Goal: Ask a question

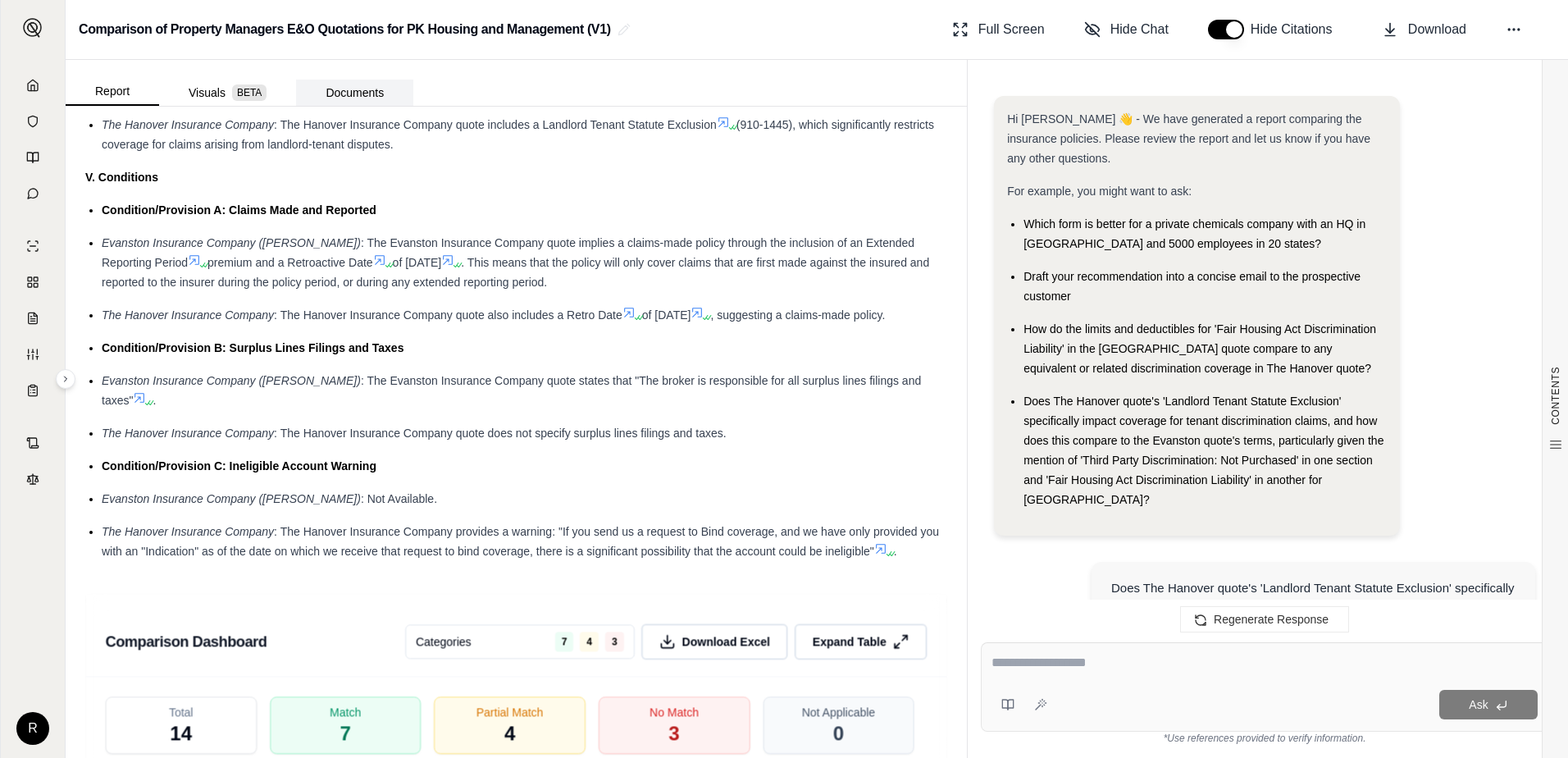
click at [376, 86] on button "Documents" at bounding box center [355, 92] width 117 height 26
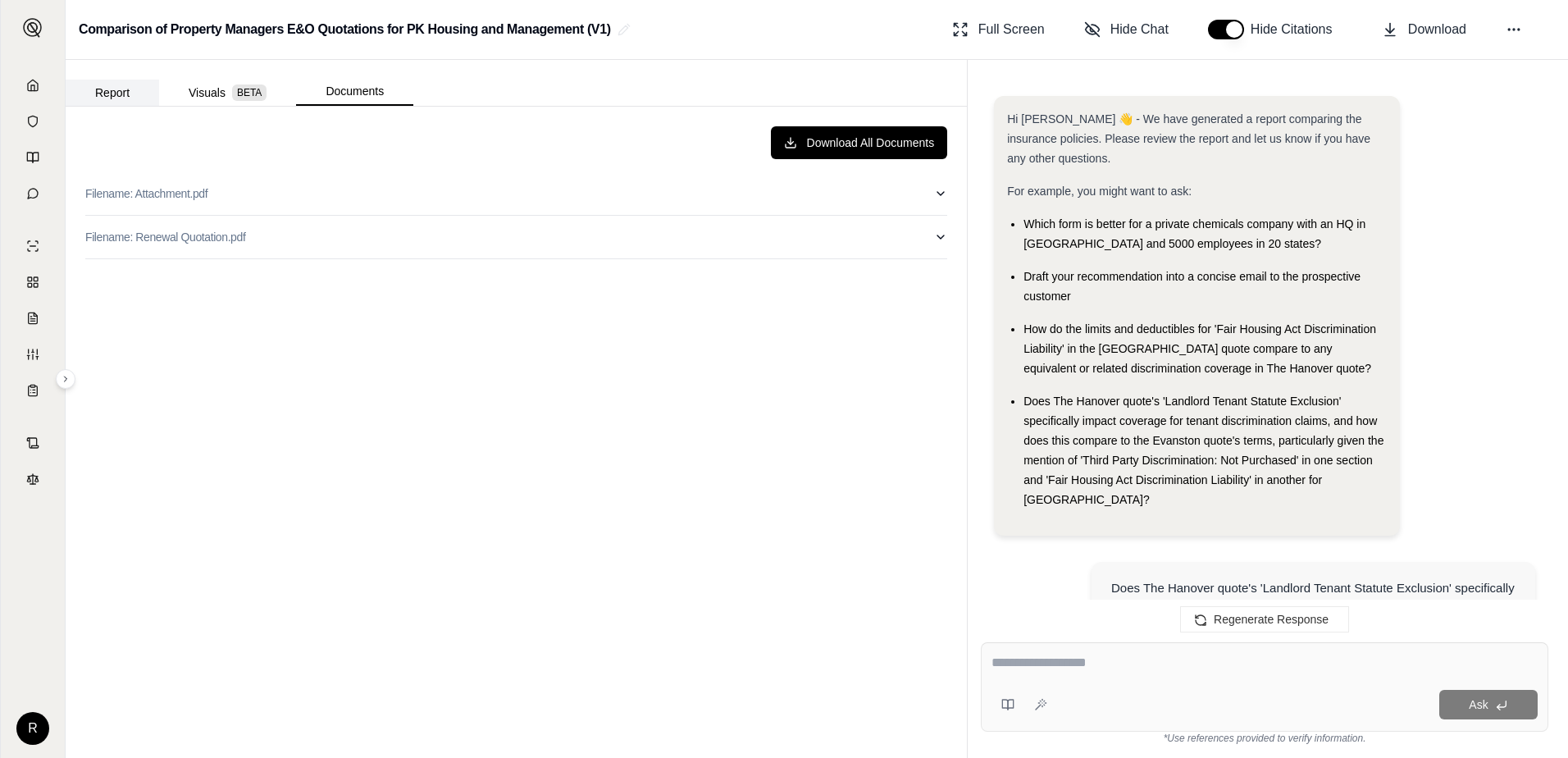
click at [122, 96] on button "Report" at bounding box center [112, 92] width 94 height 26
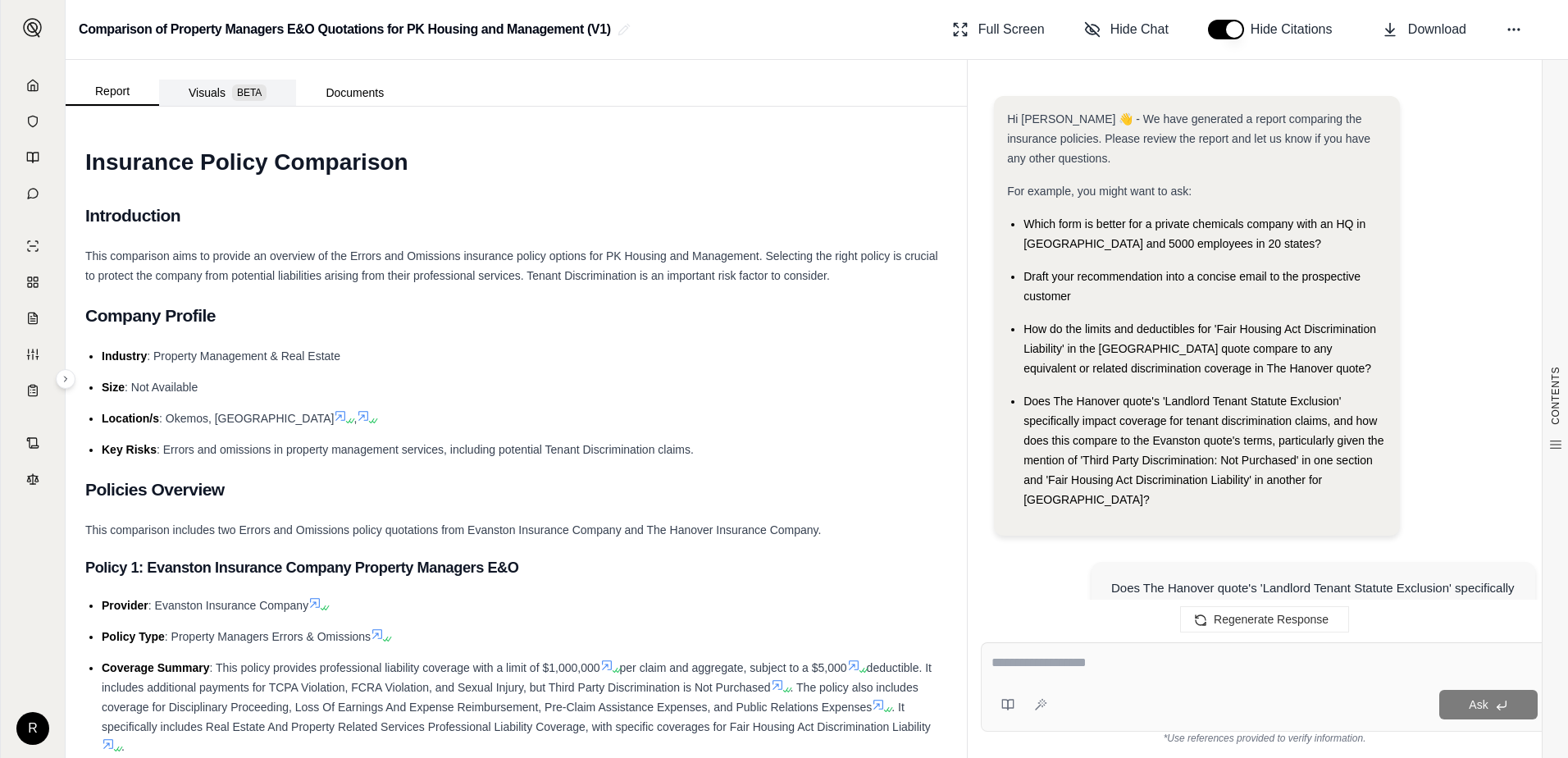
click at [203, 91] on button "Visuals BETA" at bounding box center [228, 92] width 137 height 26
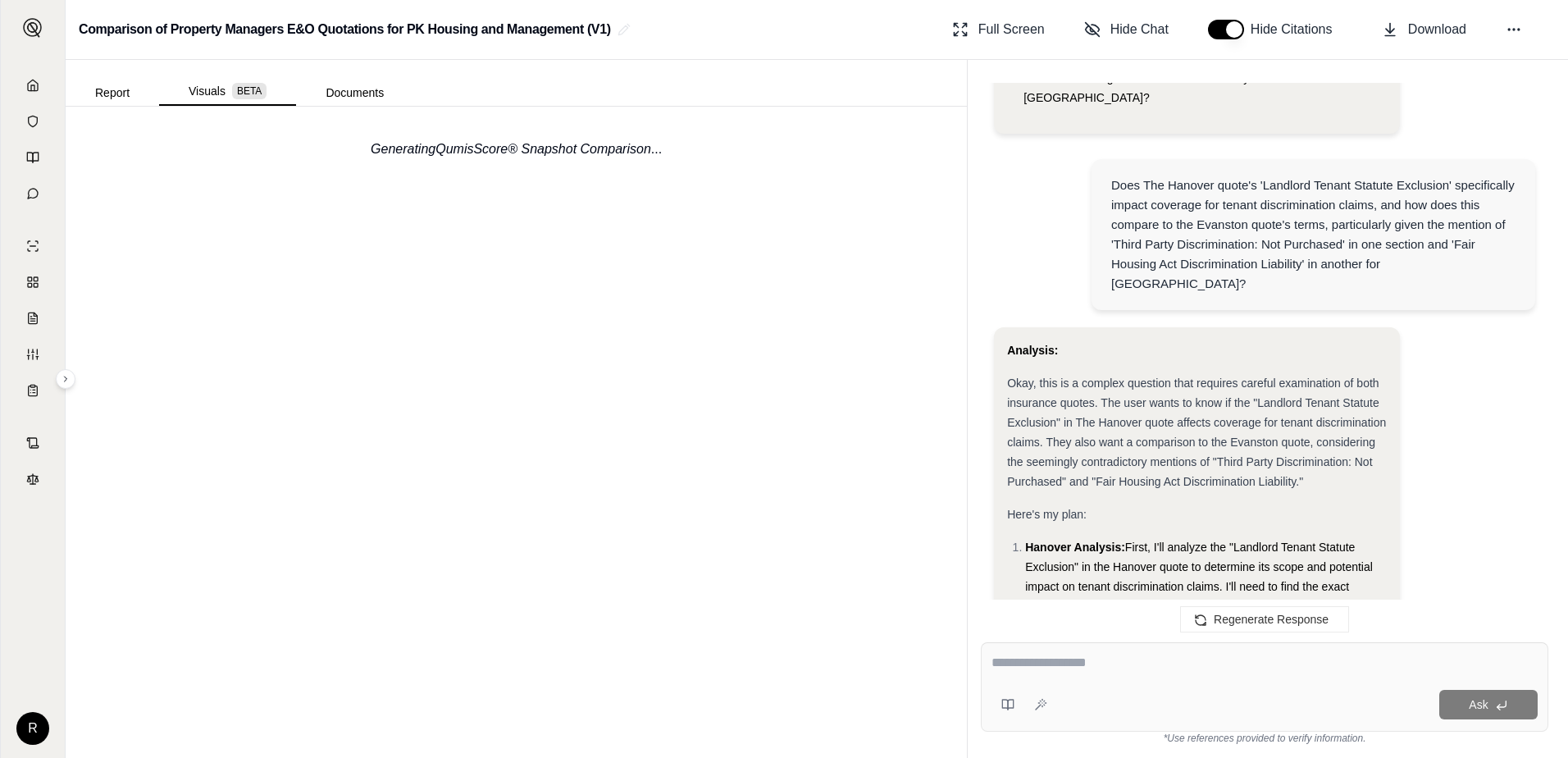
scroll to position [410, 0]
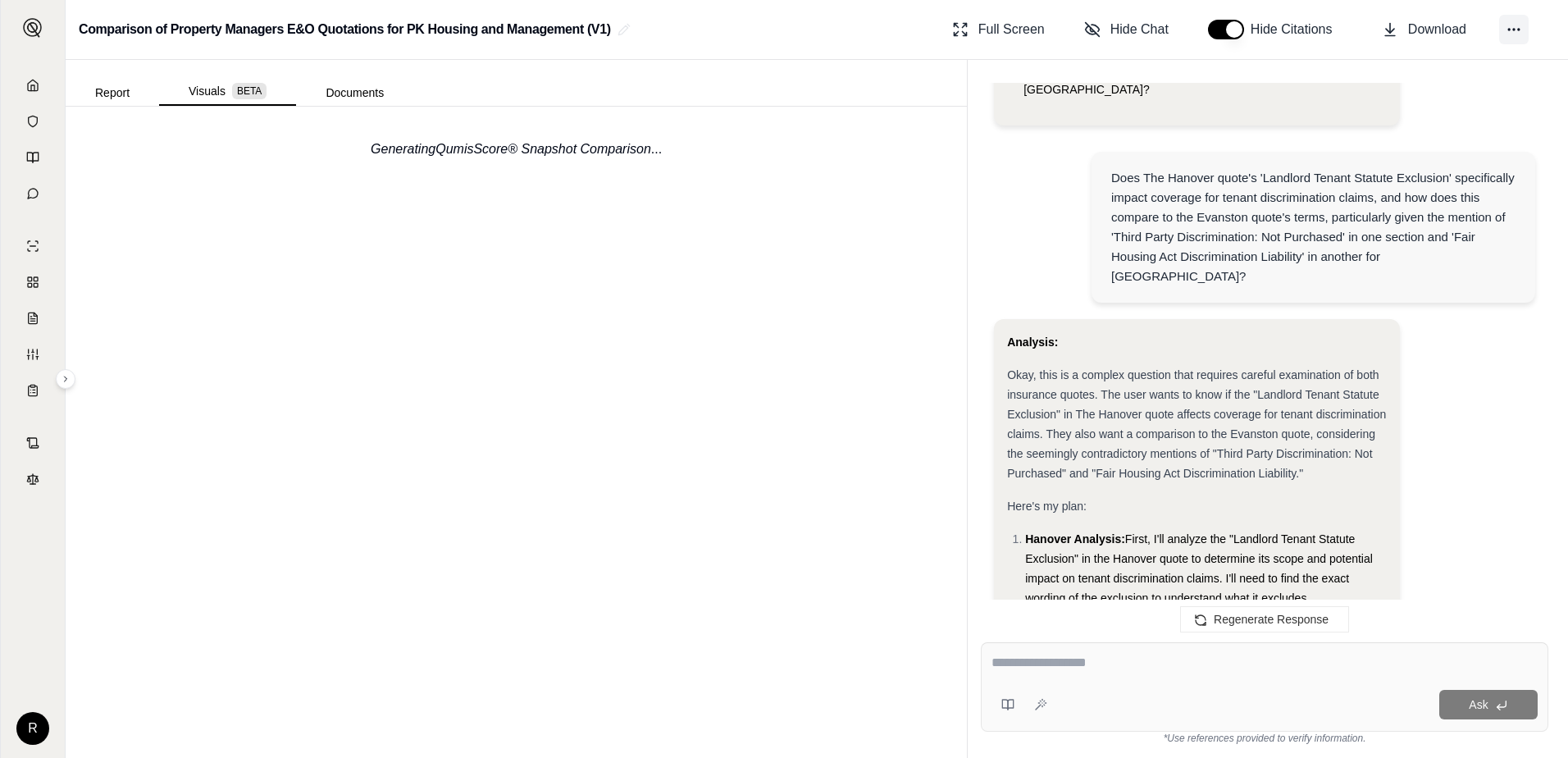
click at [1506, 27] on icon at bounding box center [1514, 29] width 17 height 17
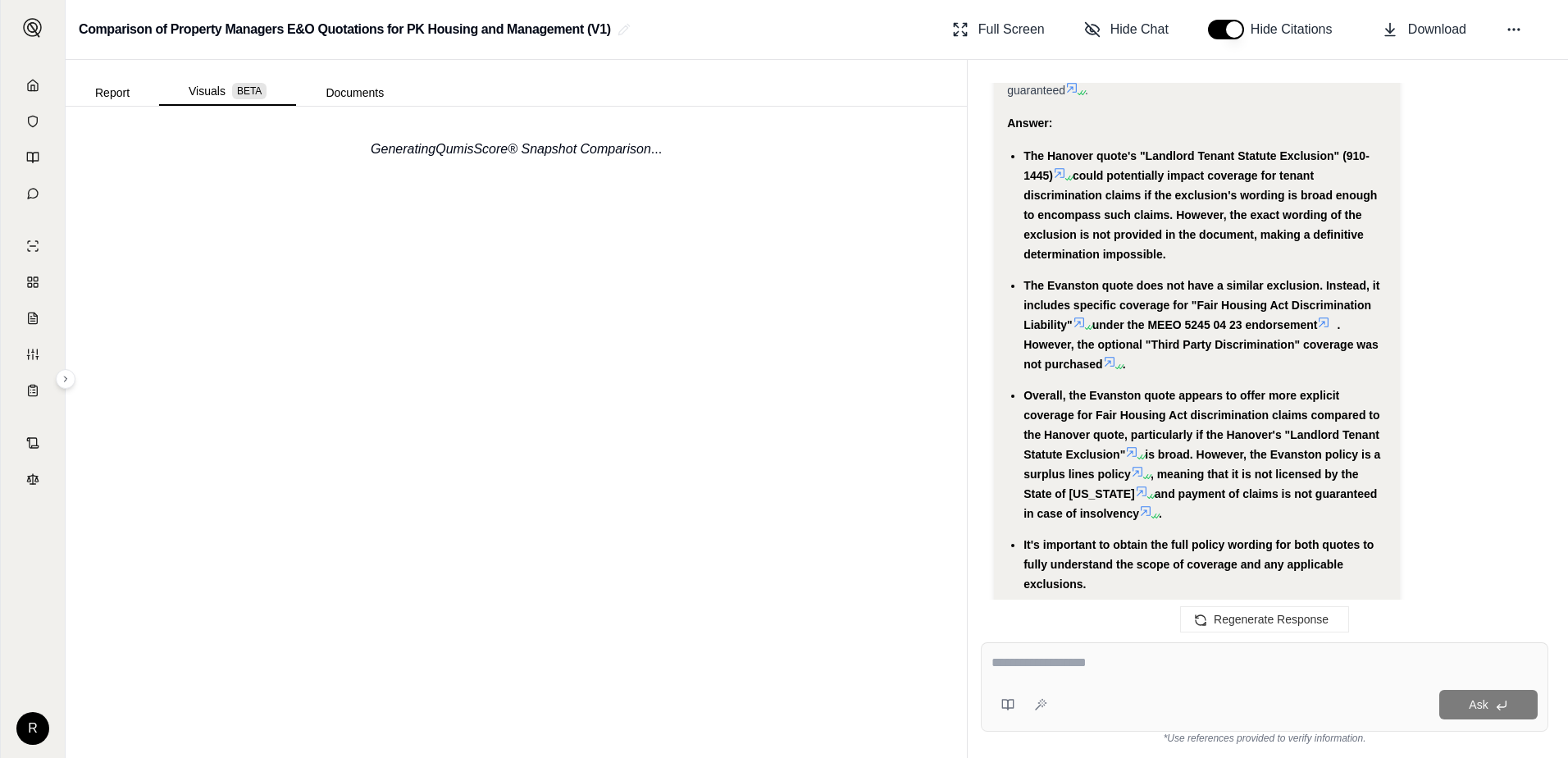
scroll to position [2190, 0]
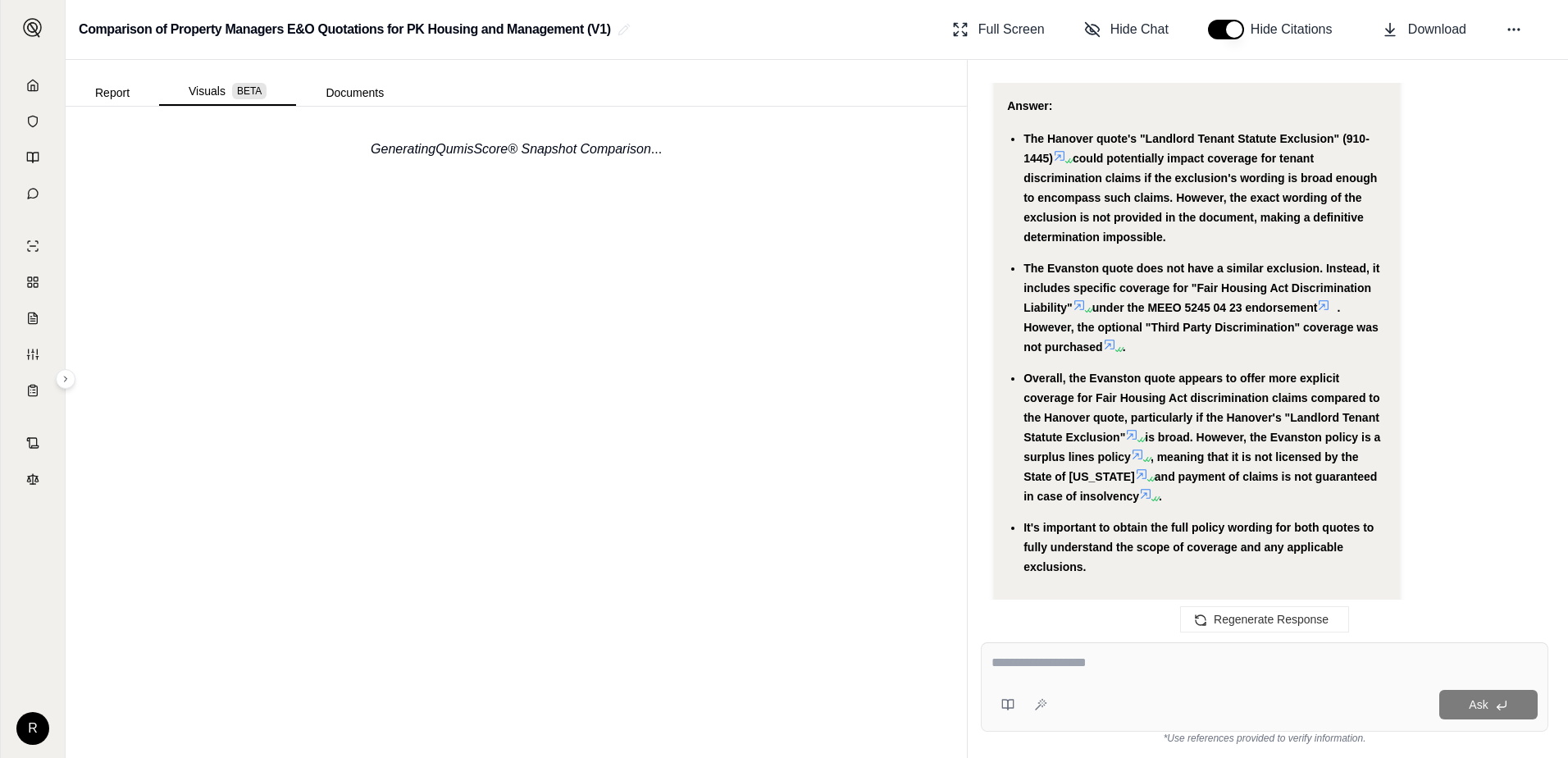
click at [554, 367] on div "Generating QumisScore® Snapshot Comparison ..." at bounding box center [516, 432] width 902 height 652
click at [338, 97] on button "Documents" at bounding box center [355, 92] width 117 height 26
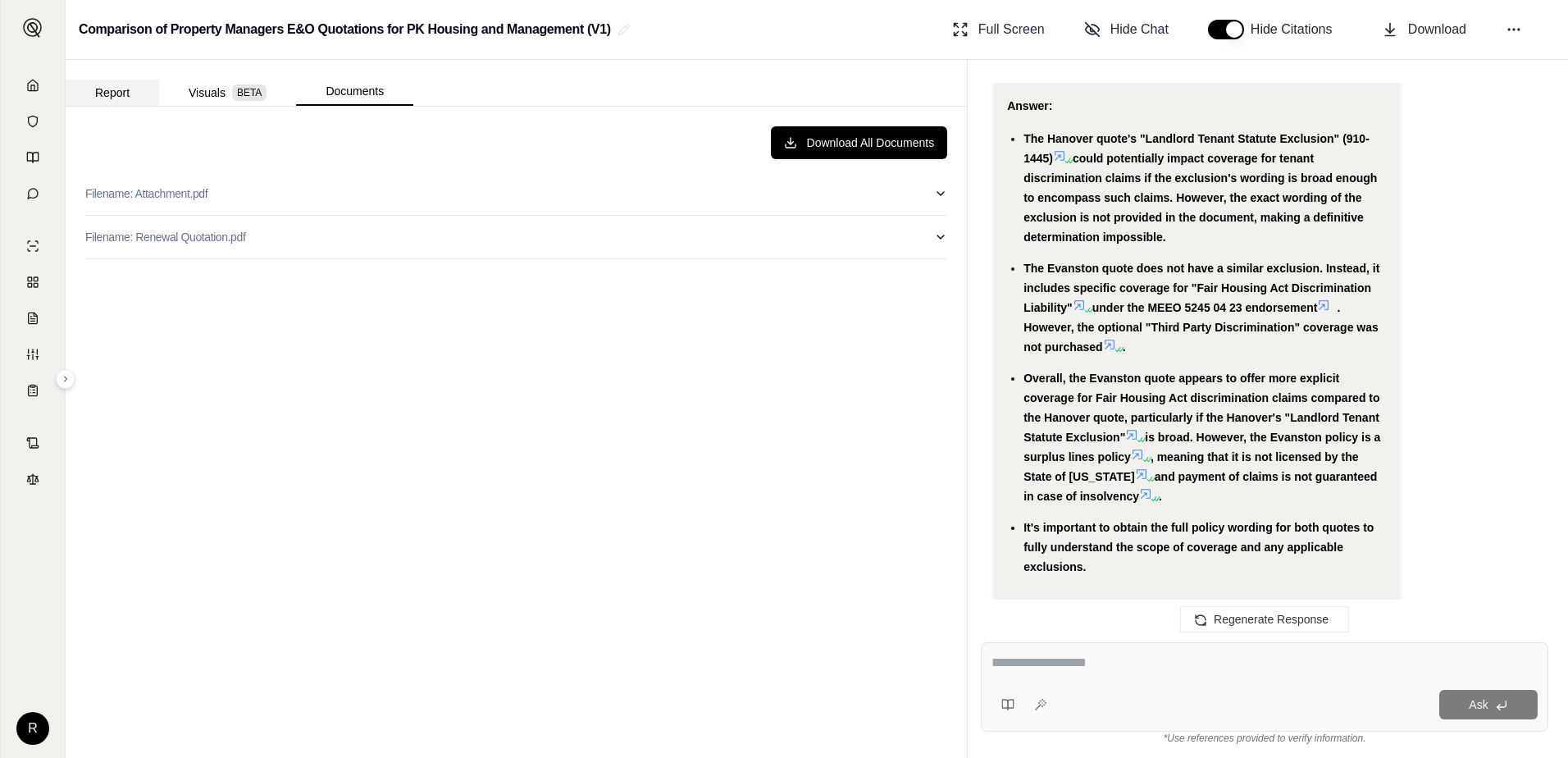
click at [118, 92] on button "Report" at bounding box center [112, 92] width 94 height 26
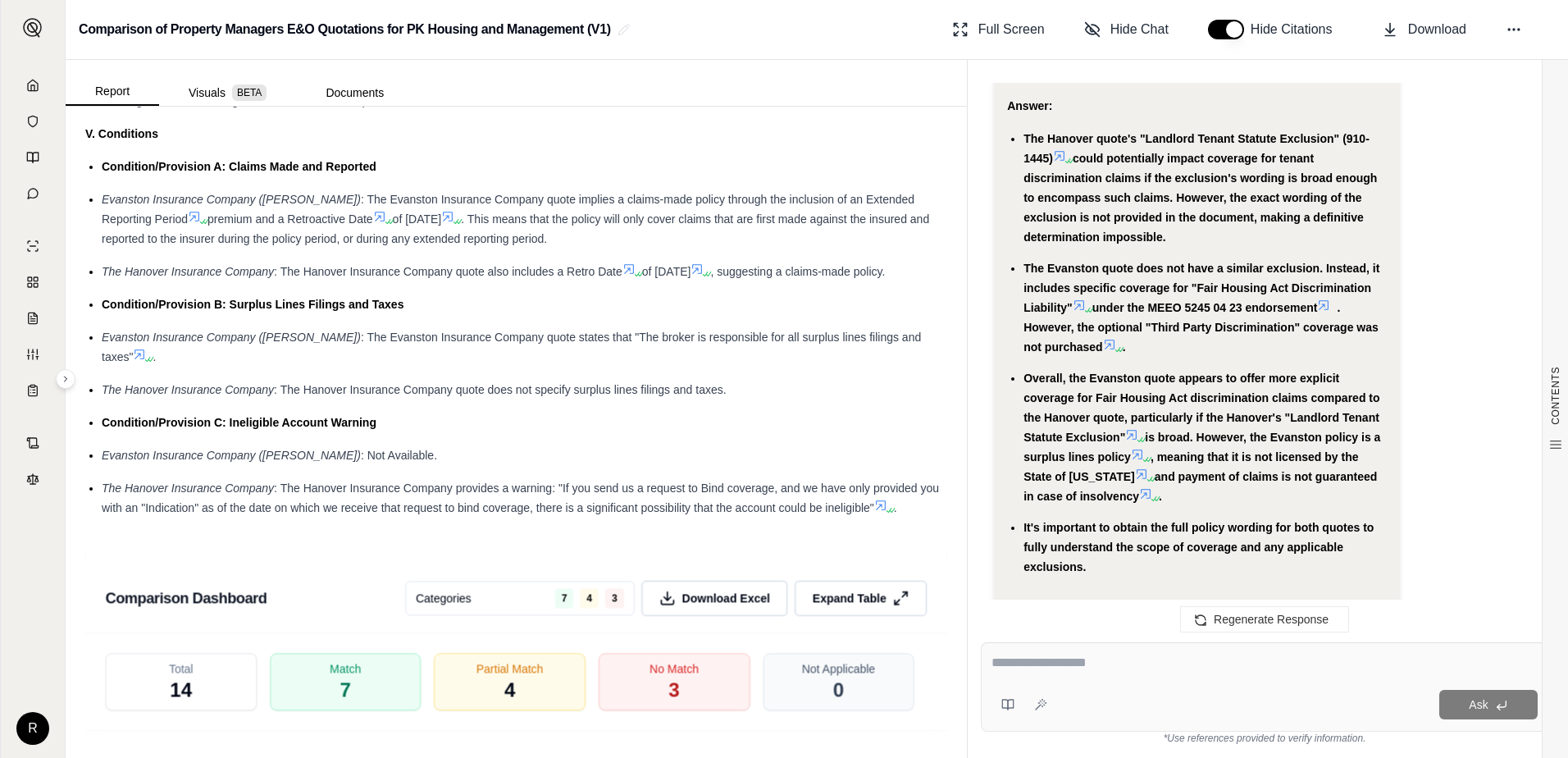
scroll to position [2544, 0]
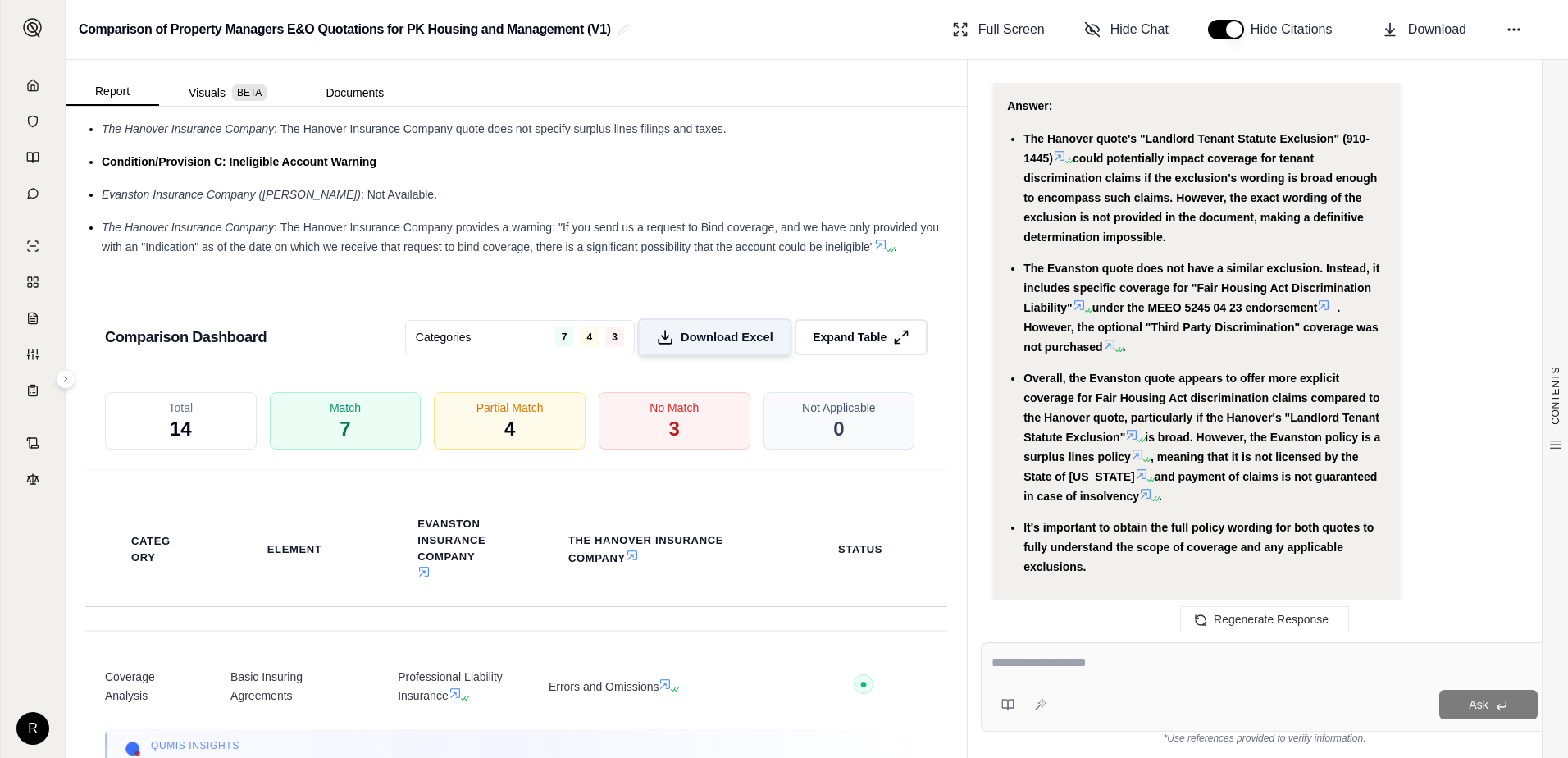
click at [706, 318] on button "Download Excel" at bounding box center [714, 337] width 154 height 38
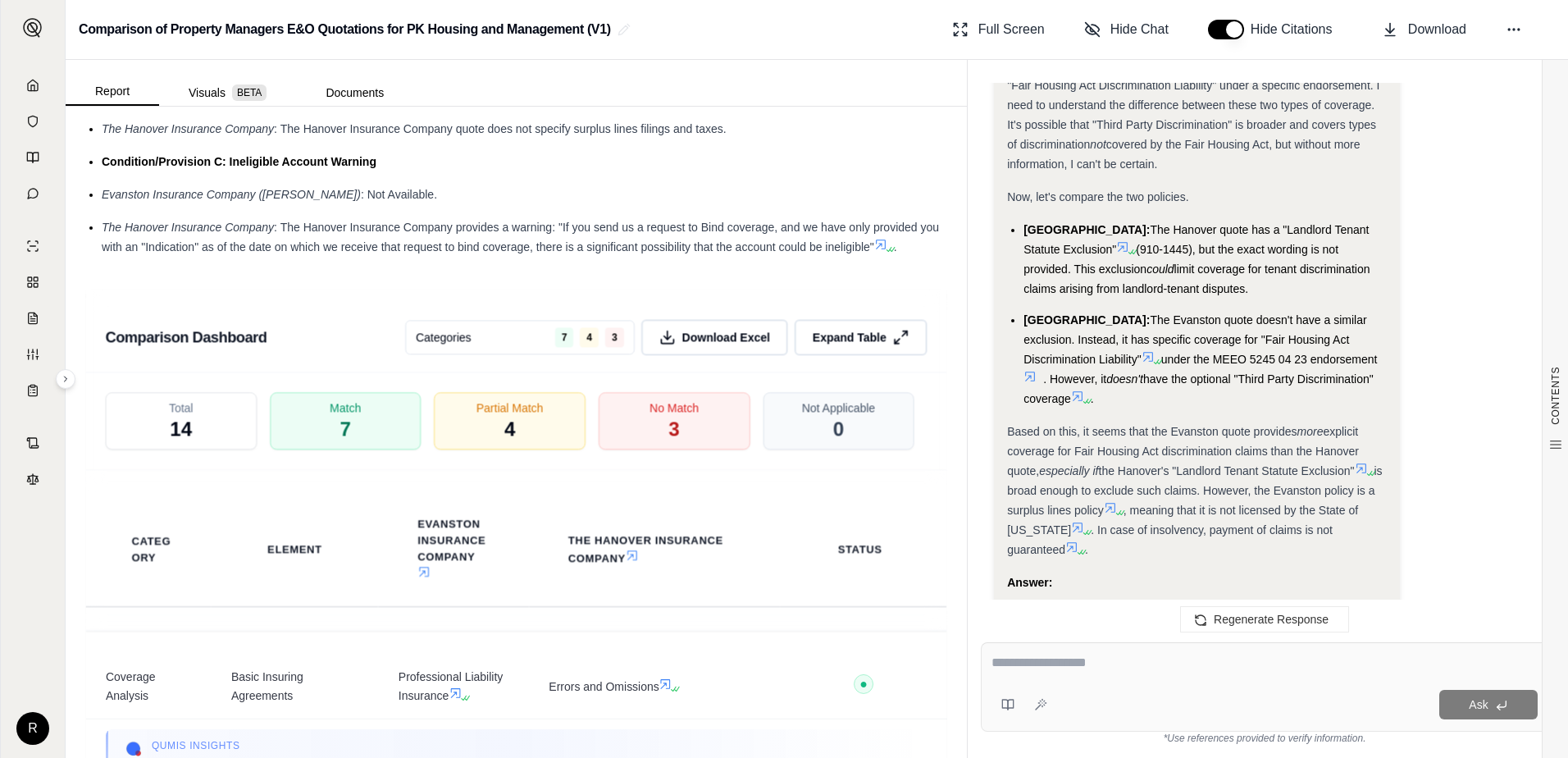
scroll to position [1699, 0]
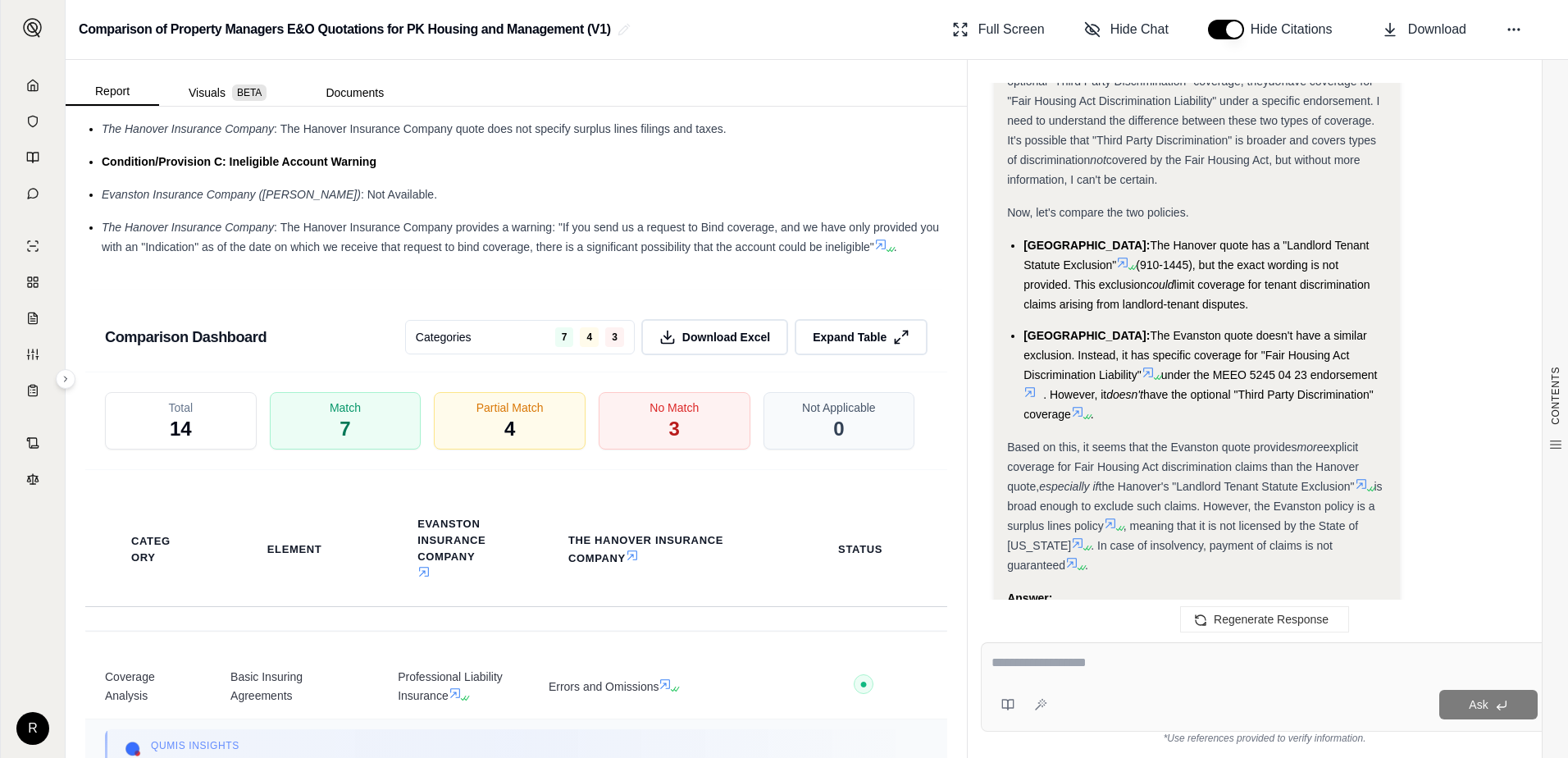
click at [830, 743] on div "Qumis INSIGHTS Both policies provide professional liability coverage, although …" at bounding box center [516, 758] width 823 height 58
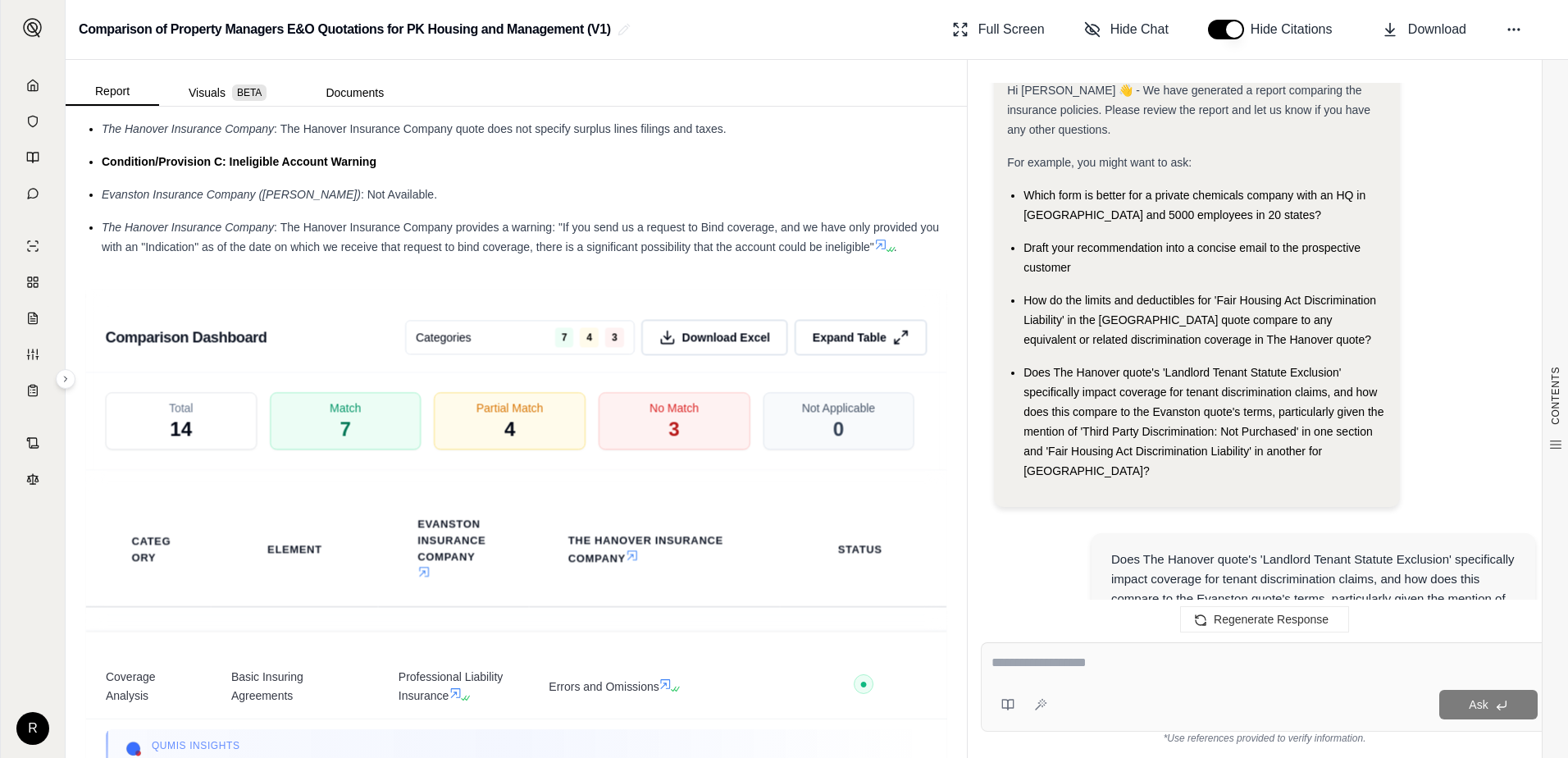
scroll to position [0, 0]
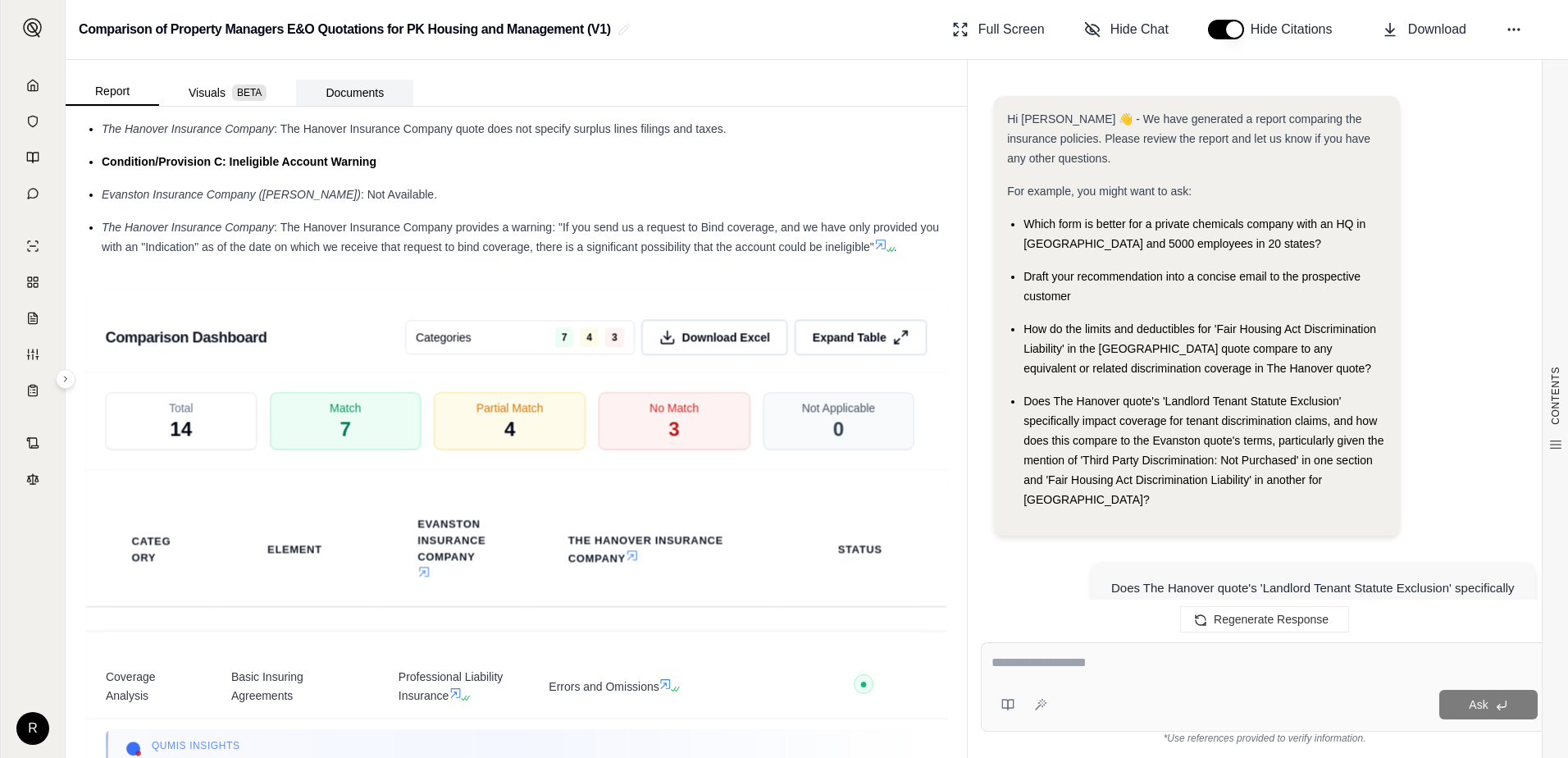
click at [337, 94] on button "Documents" at bounding box center [355, 92] width 117 height 26
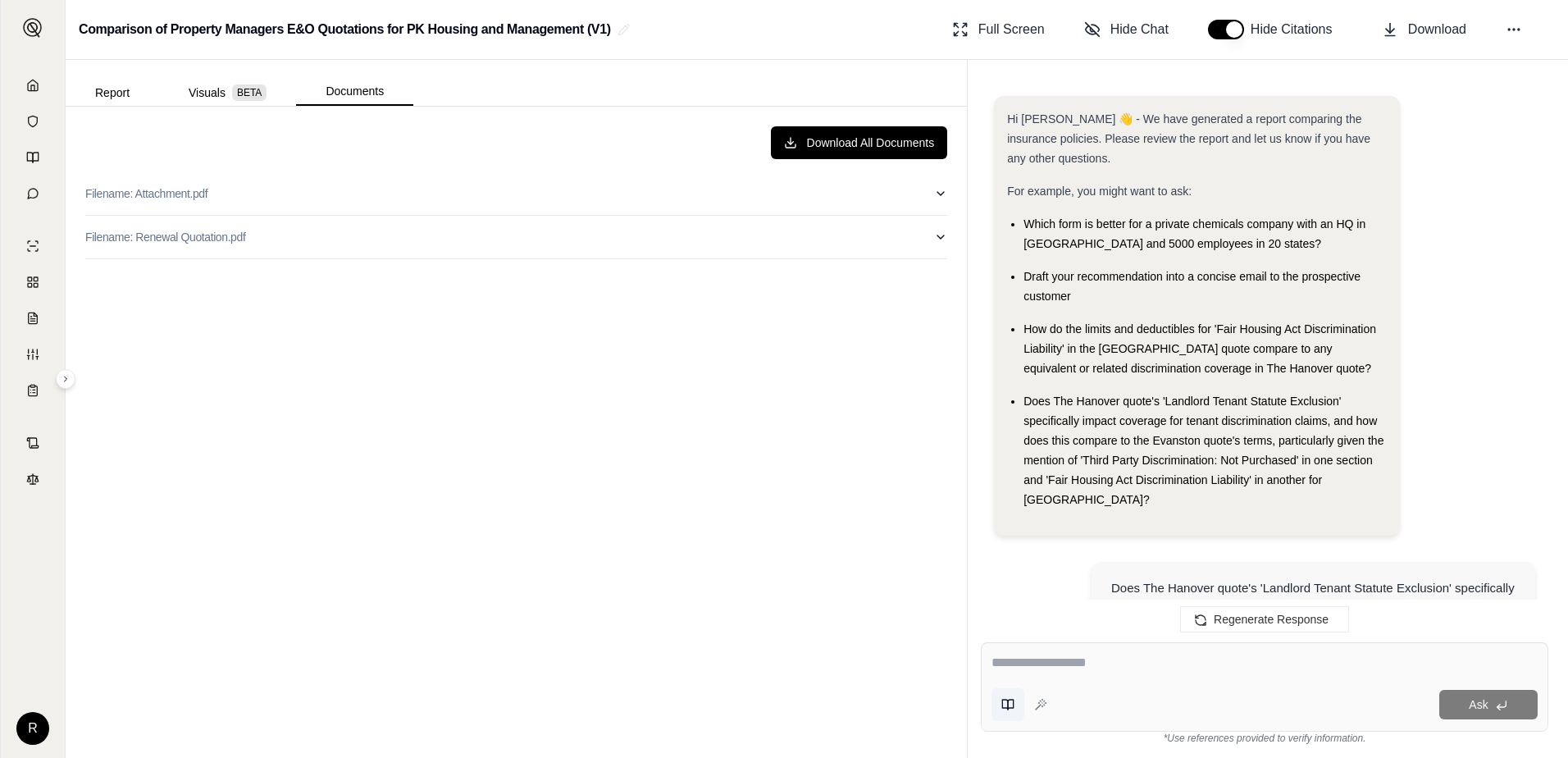
click at [1006, 705] on icon at bounding box center [1008, 705] width 13 height 13
click at [1104, 716] on div "Ask" at bounding box center [1296, 704] width 484 height 29
click at [1042, 702] on icon at bounding box center [1041, 705] width 13 height 13
click at [1420, 405] on div "Hi [PERSON_NAME] 👋 - We have generated a report comparing the insurance policie…" at bounding box center [1264, 322] width 542 height 453
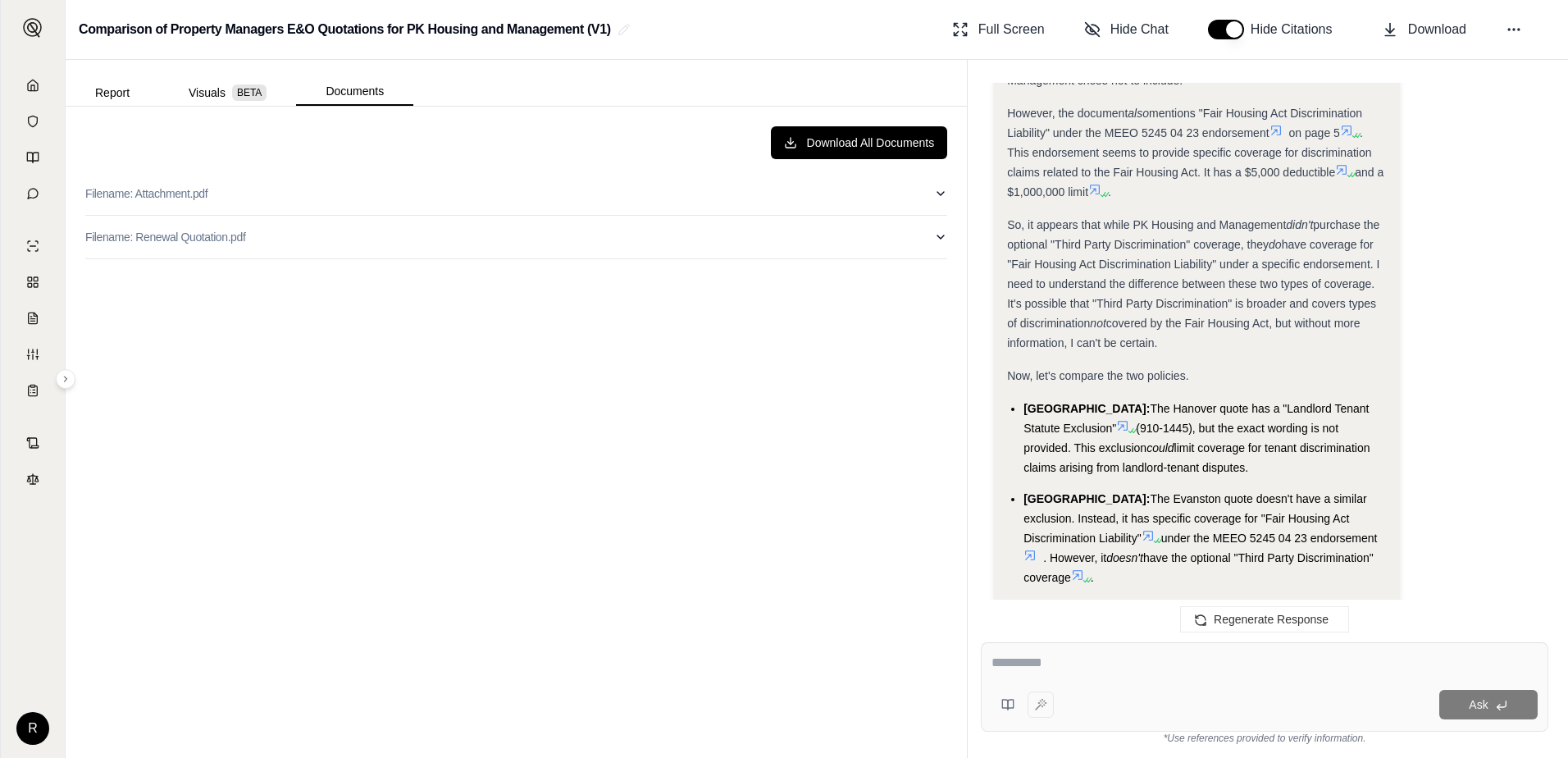
scroll to position [1534, 0]
click at [1116, 420] on icon at bounding box center [1123, 427] width 13 height 13
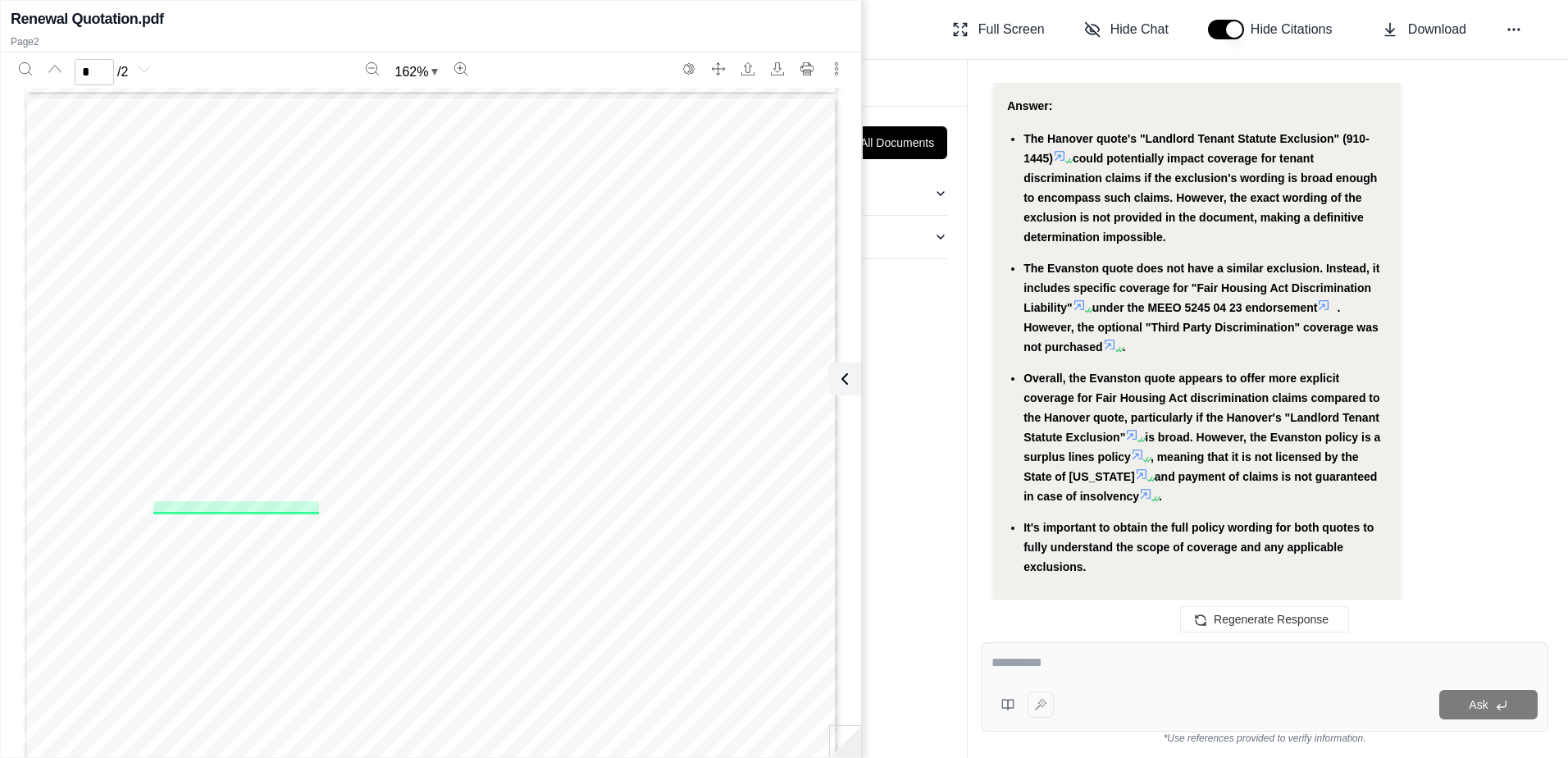
scroll to position [1054, 0]
type input "*"
click at [927, 366] on div "Download All Documents Filename: Attachment.pdf Filename: Renewal Quotation.pdf" at bounding box center [516, 432] width 888 height 638
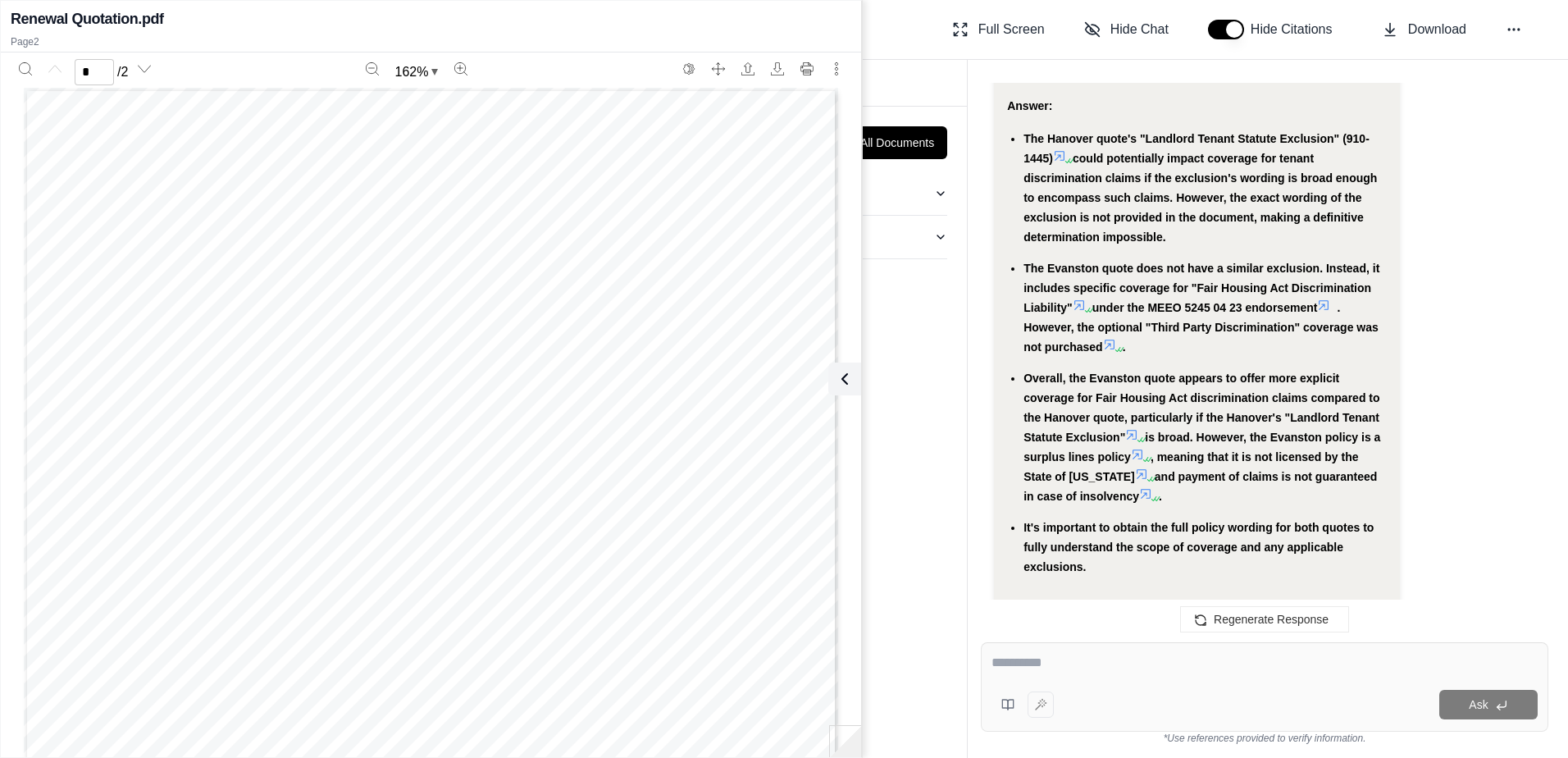
drag, startPoint x: 904, startPoint y: 397, endPoint x: 915, endPoint y: 369, distance: 30.1
click at [909, 389] on div "Download All Documents Filename: Attachment.pdf Filename: Renewal Quotation.pdf" at bounding box center [516, 432] width 888 height 638
click at [963, 34] on body "R Comparison of Property Managers E&O Quotations for PK Housing and Management …" at bounding box center [784, 379] width 1568 height 758
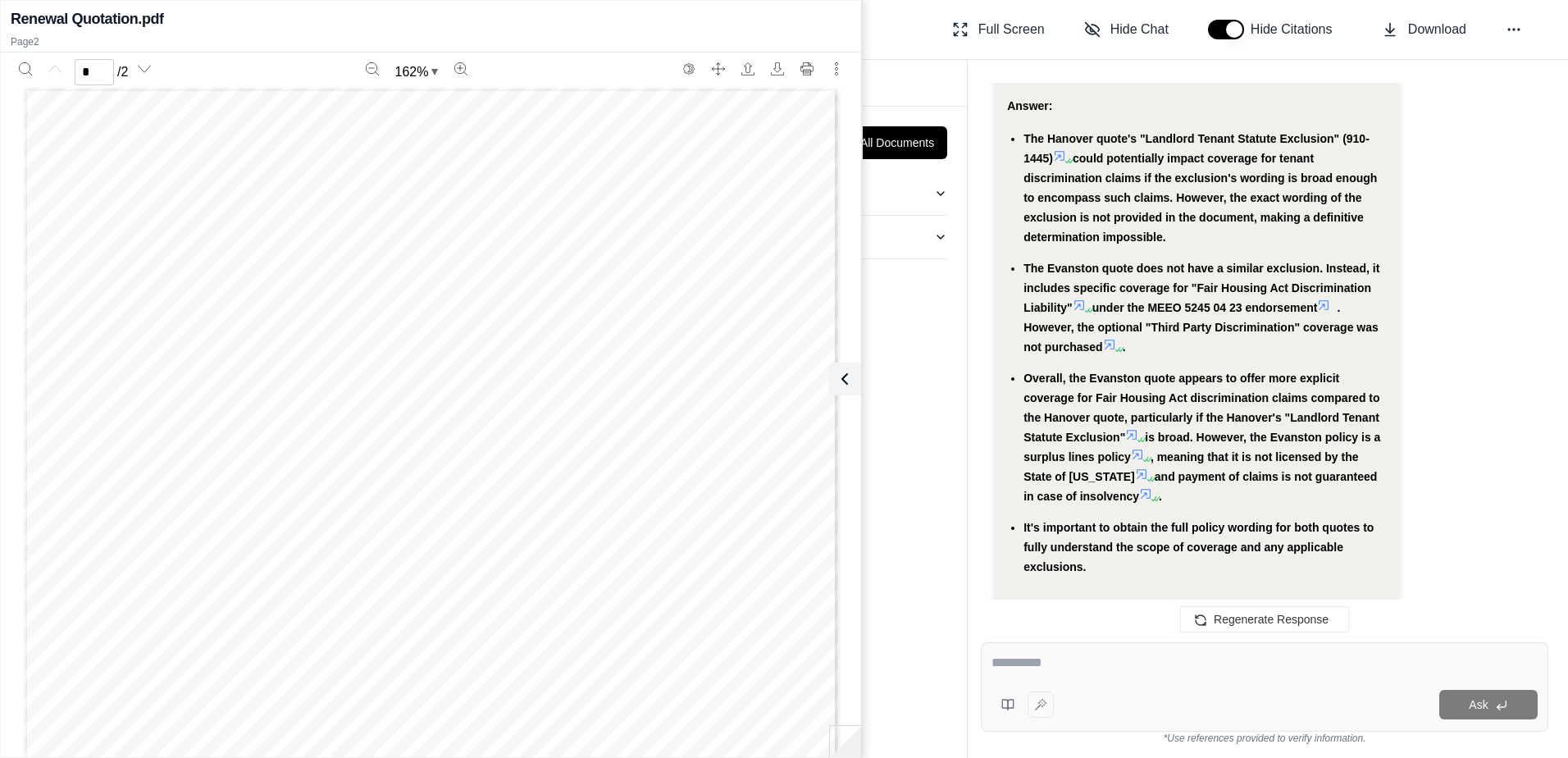
click at [903, 92] on div "Report Visuals BETA Documents" at bounding box center [516, 83] width 902 height 46
click at [831, 60] on button "More actions" at bounding box center [835, 69] width 26 height 26
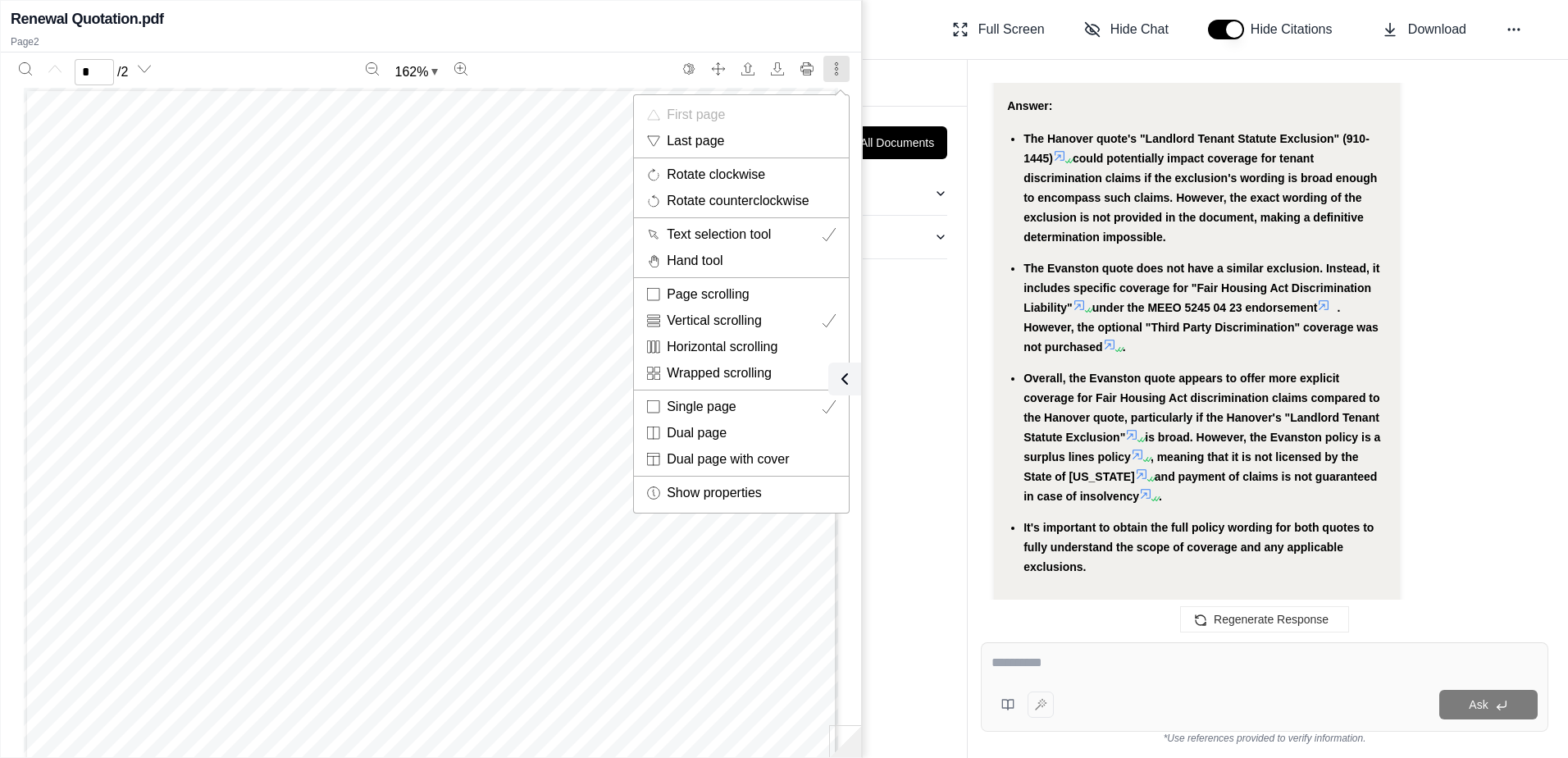
click at [615, 25] on div at bounding box center [784, 379] width 1568 height 758
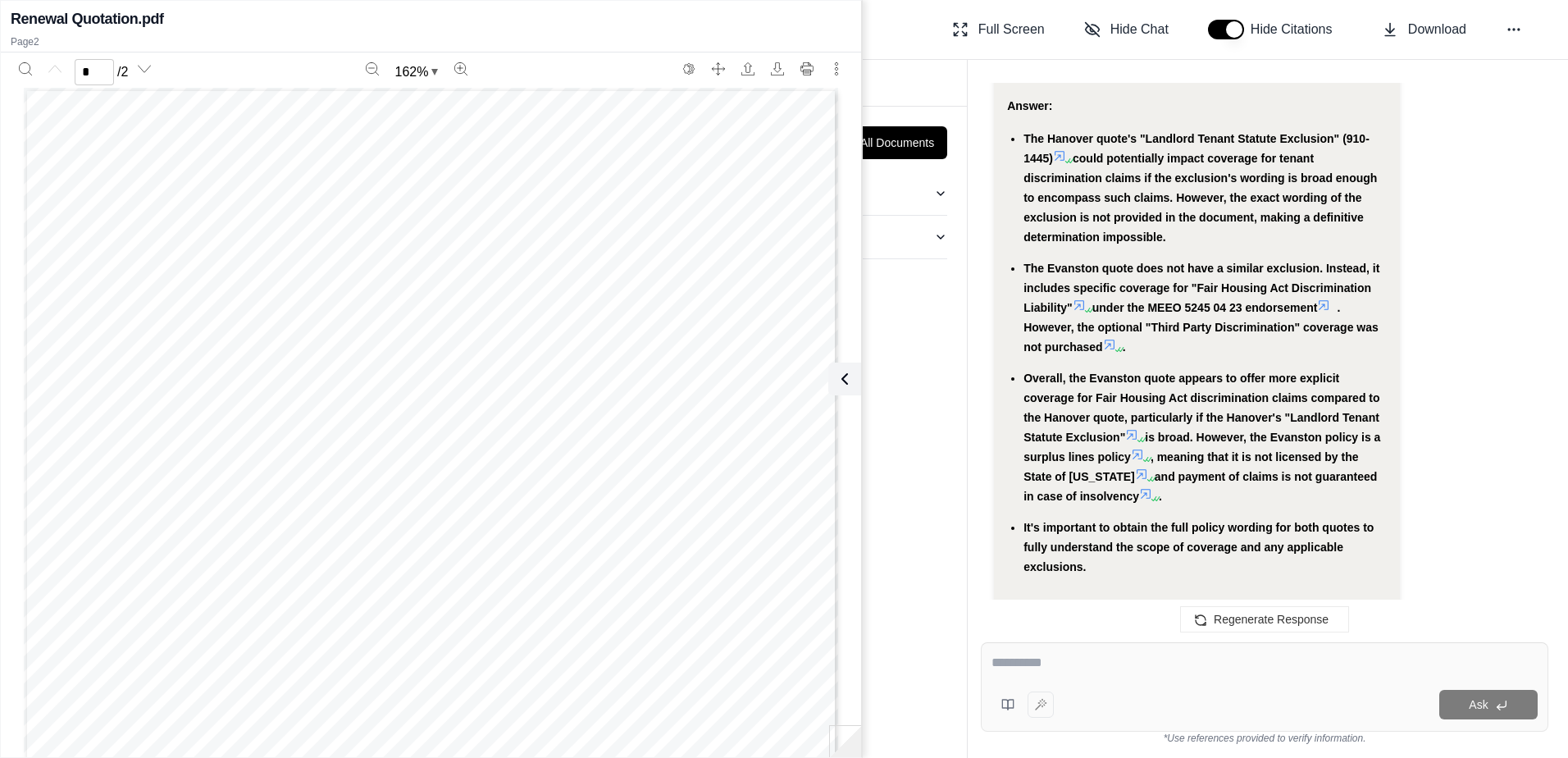
click at [851, 13] on div "Renewal Quotation.pdf" at bounding box center [431, 18] width 841 height 23
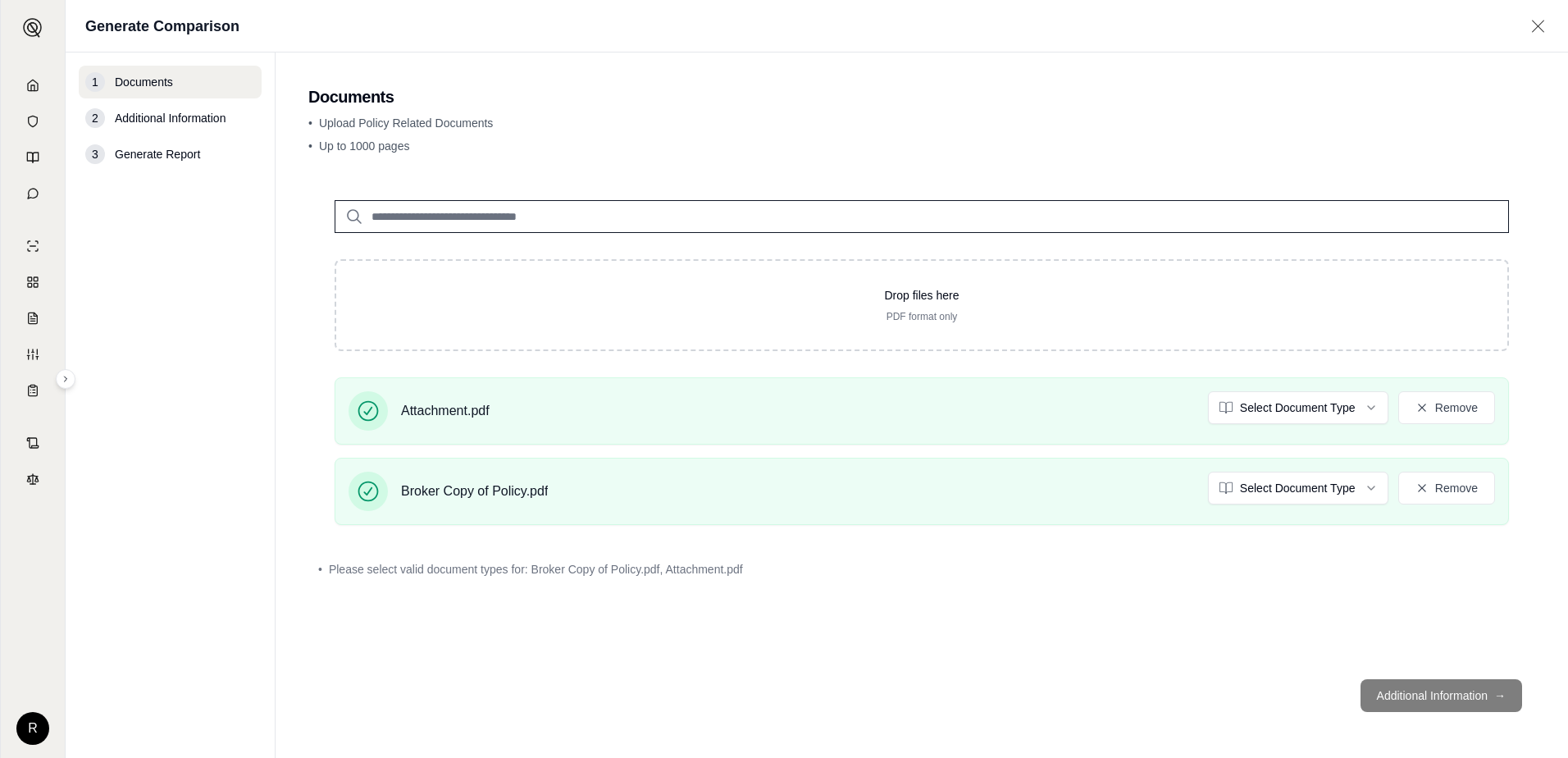
click at [1423, 693] on footer "Additional Information →" at bounding box center [921, 695] width 1226 height 59
click at [1350, 409] on html "R Generate Comparison 1 Documents 2 Additional Information 3 Generate Report Do…" at bounding box center [784, 379] width 1568 height 758
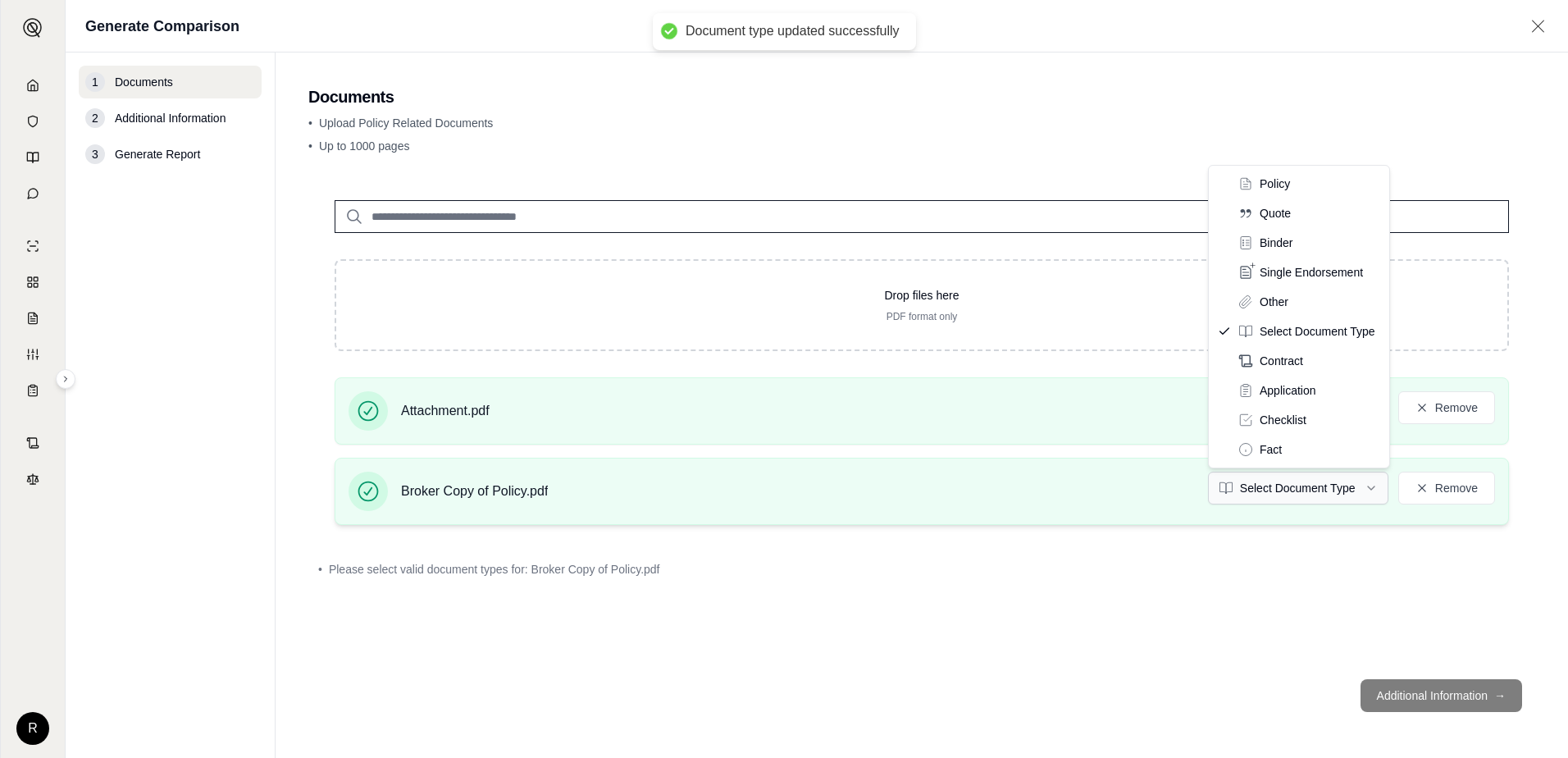
click at [1360, 486] on html "Document type updated successfully R Generate Comparison 1 Documents 2 Addition…" at bounding box center [784, 379] width 1568 height 758
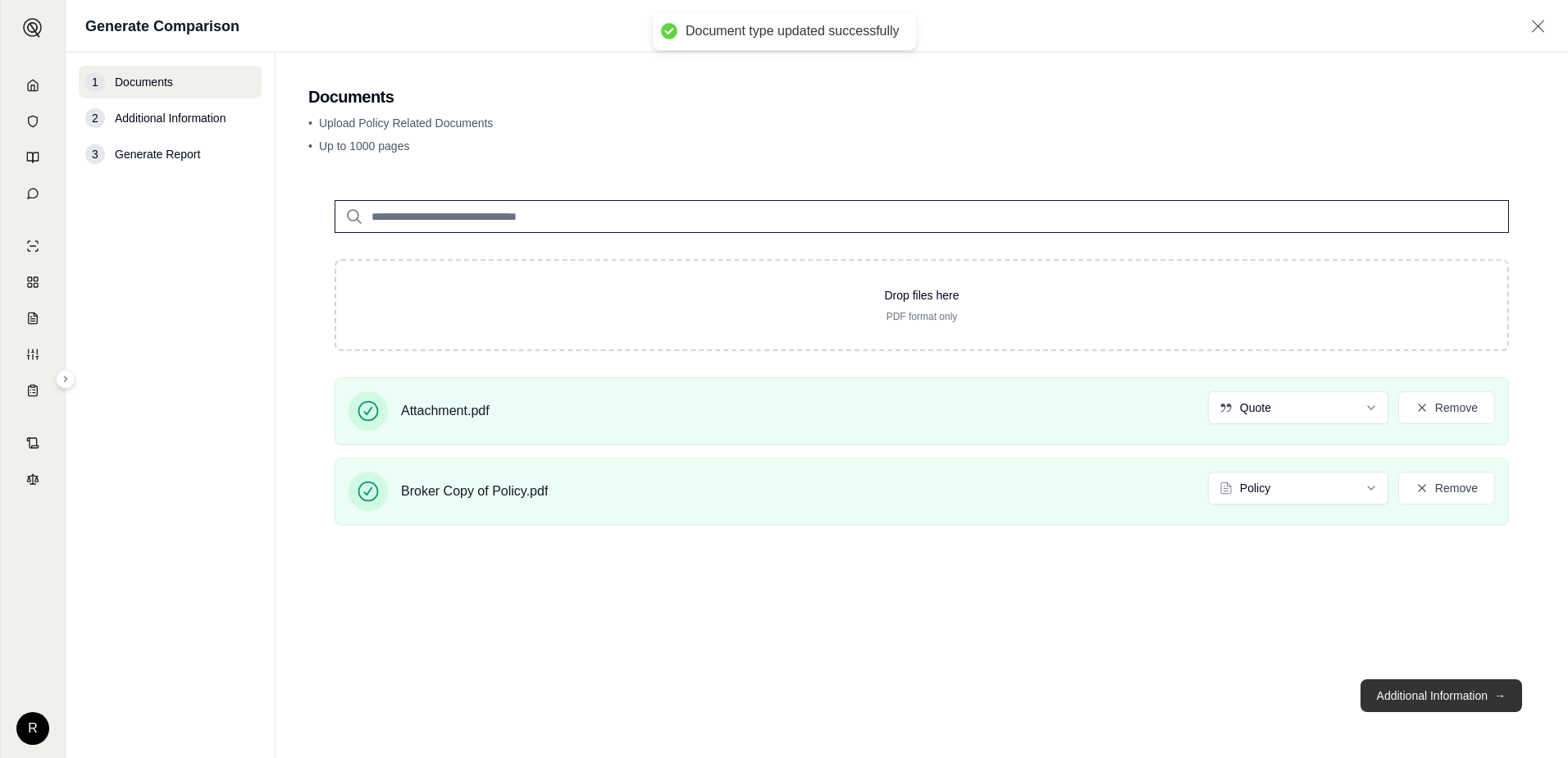
click at [1432, 699] on button "Additional Information →" at bounding box center [1441, 695] width 162 height 33
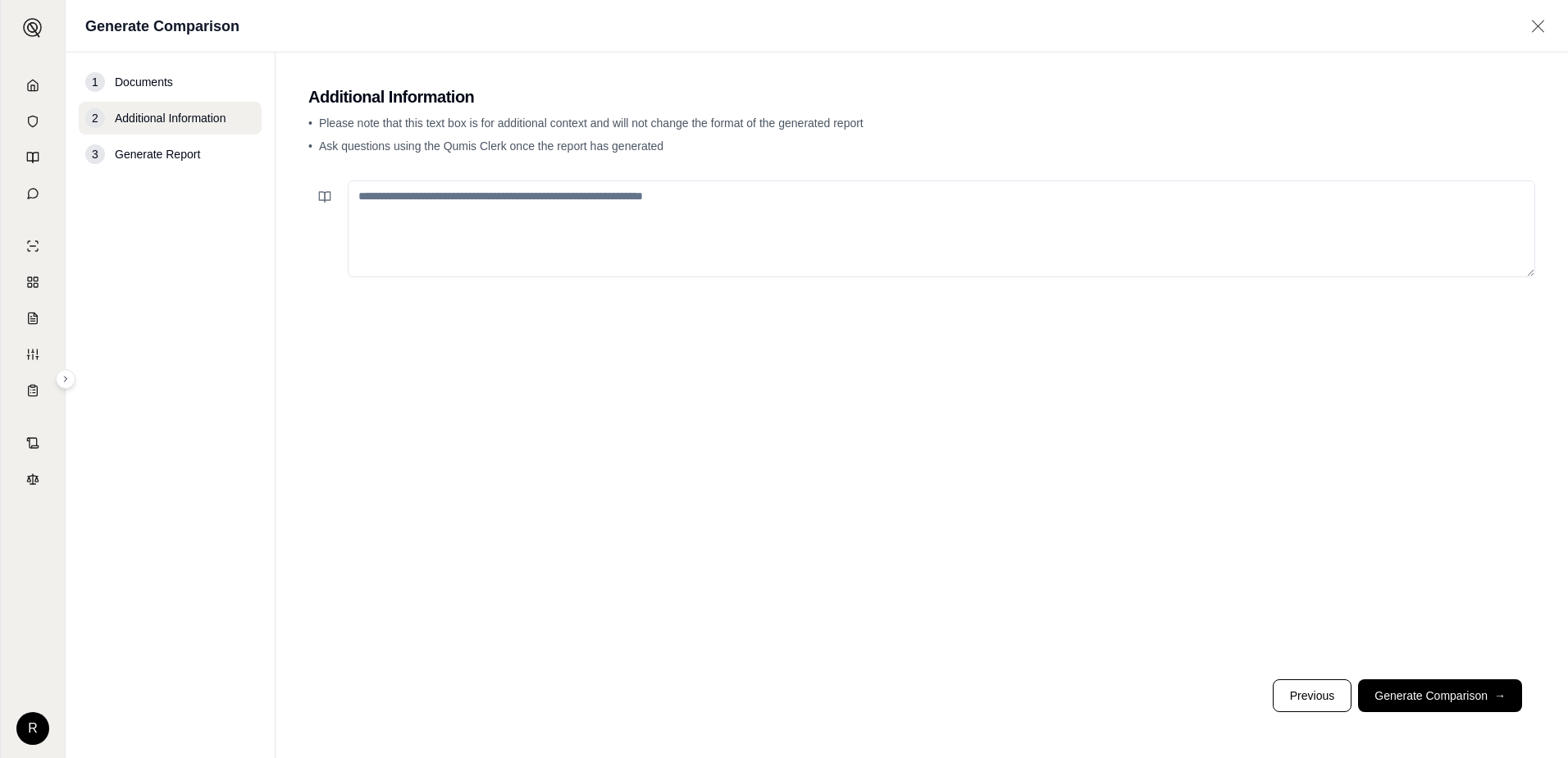
click at [488, 202] on textarea at bounding box center [941, 229] width 1187 height 97
type textarea "**********"
click at [1435, 694] on button "Generate Comparison →" at bounding box center [1440, 695] width 164 height 33
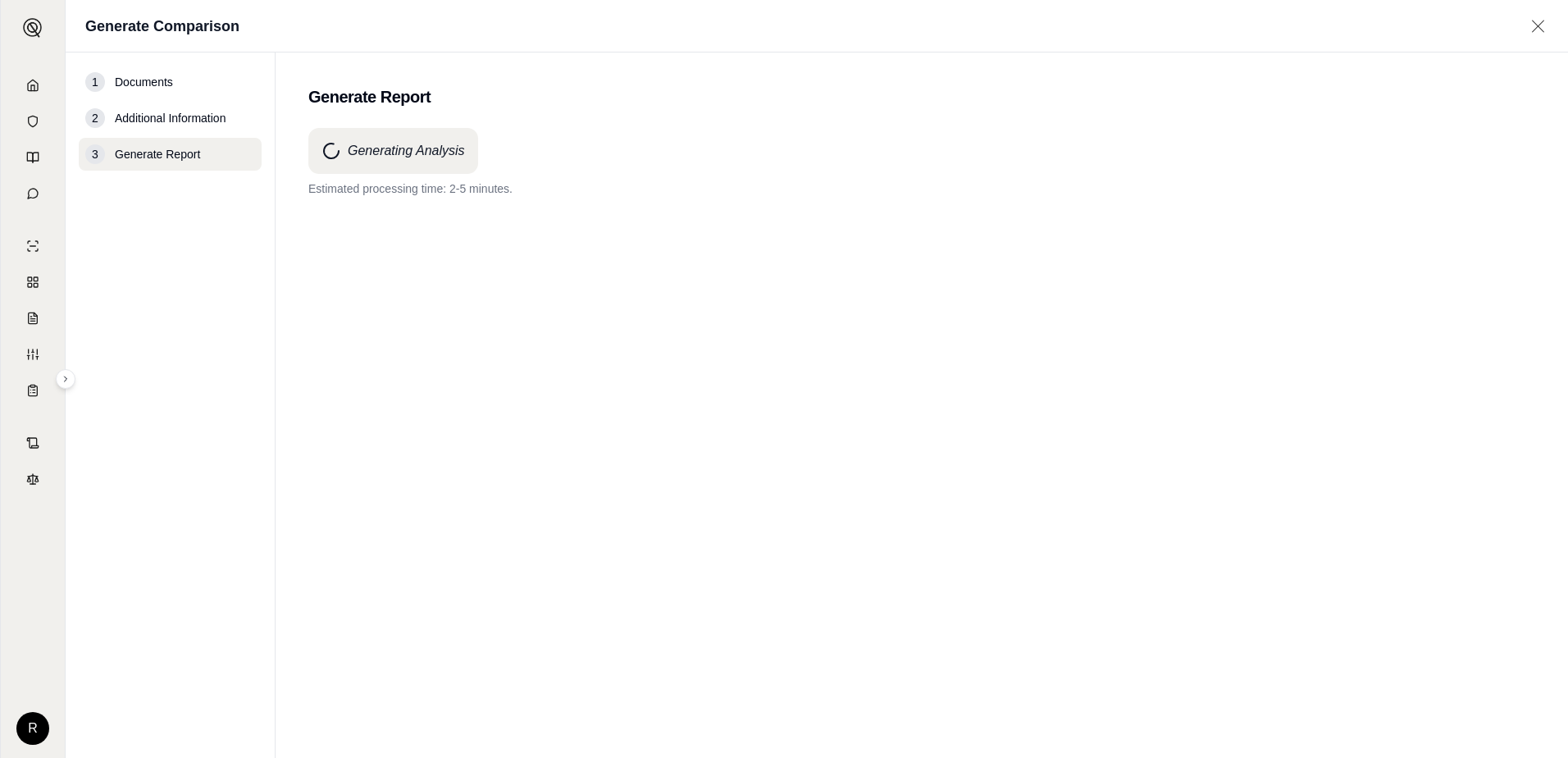
click at [262, 693] on nav "1 Documents 2 Additional Information 3 Generate Report" at bounding box center [170, 405] width 210 height 705
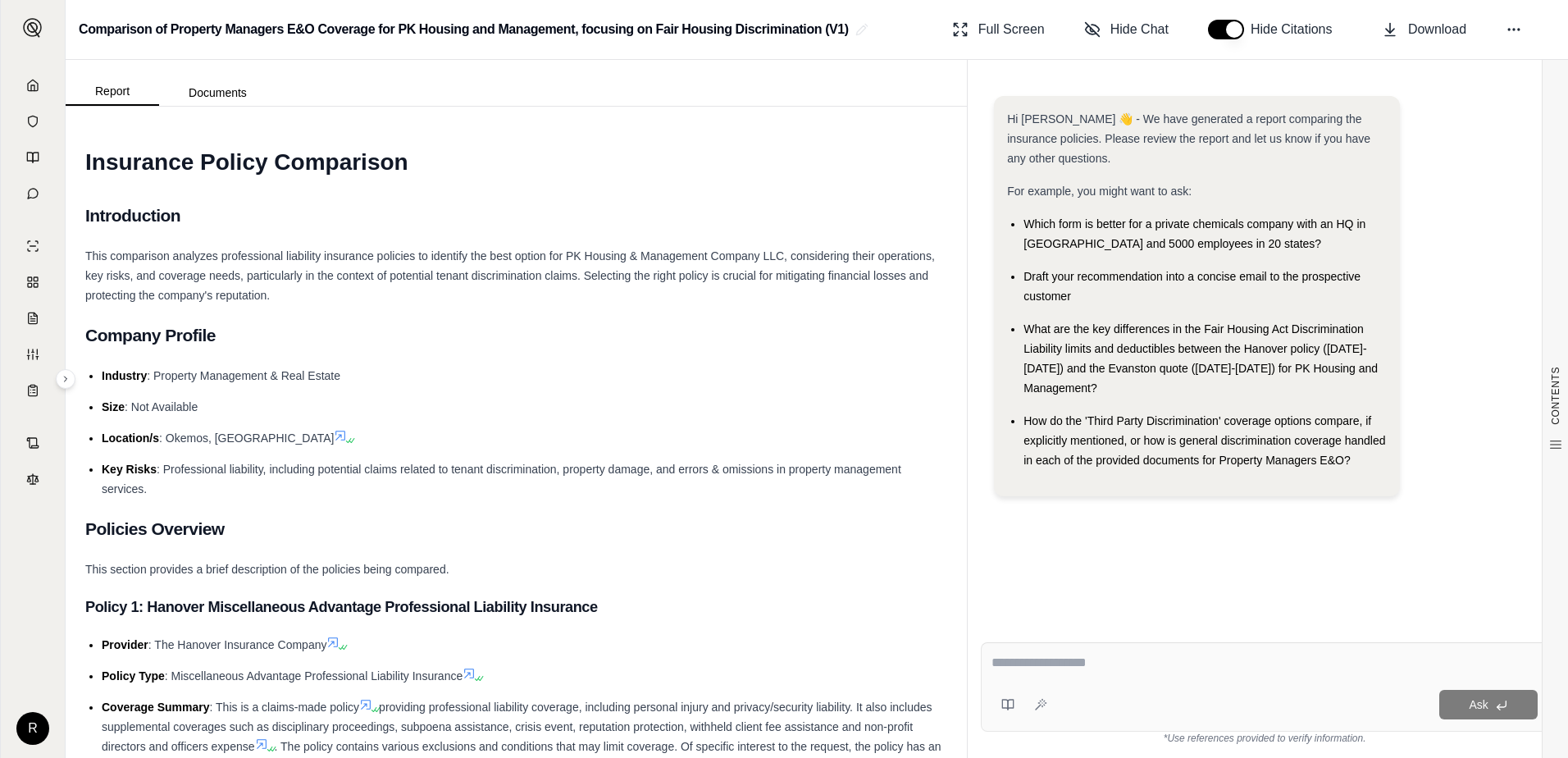
click at [1062, 663] on textarea at bounding box center [1264, 663] width 546 height 20
type textarea "*"
click at [1101, 382] on div "What are the key differences in the Fair Housing Act Discrimination Liability l…" at bounding box center [1206, 358] width 363 height 79
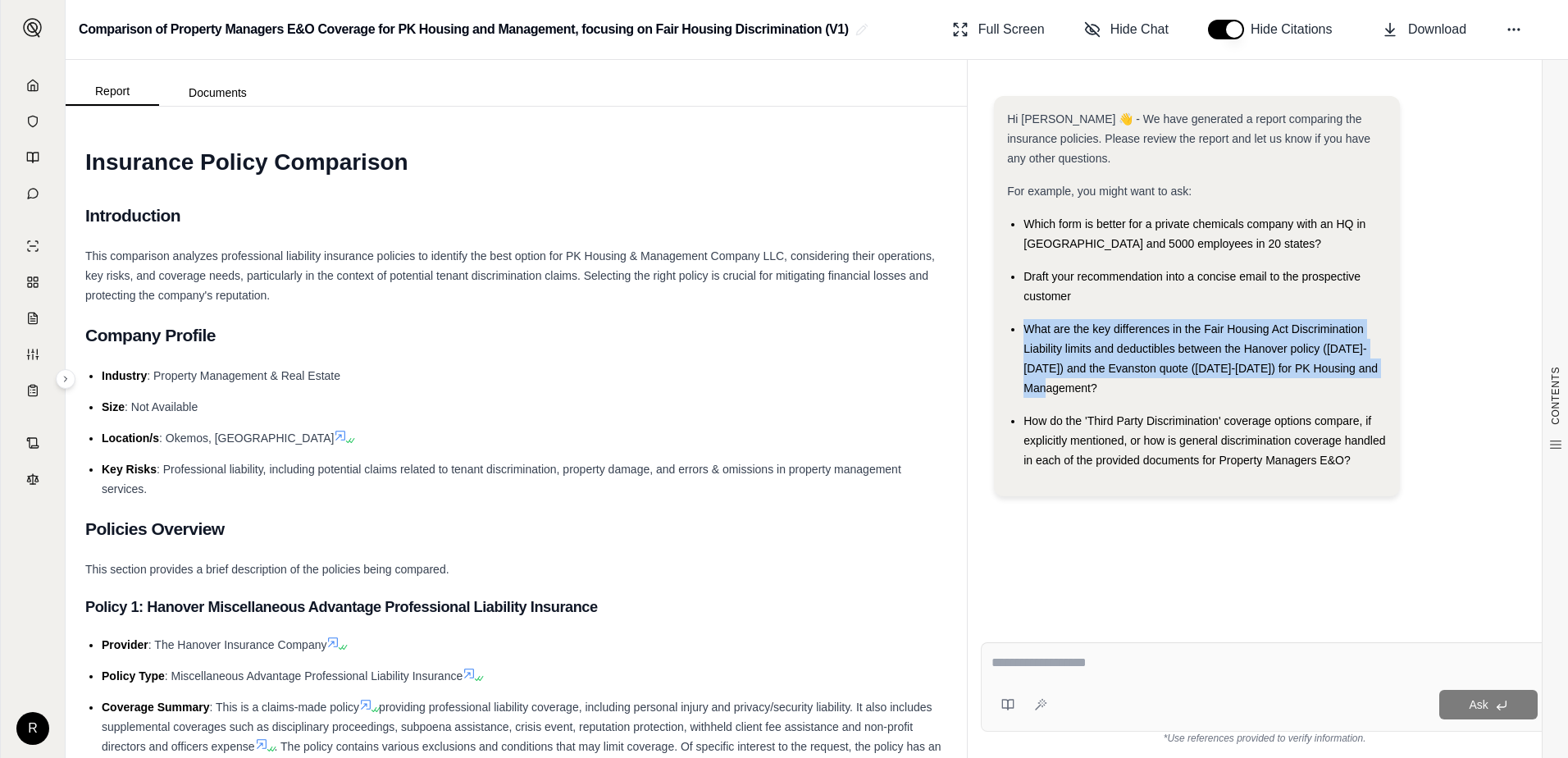
drag, startPoint x: 1095, startPoint y: 384, endPoint x: 1007, endPoint y: 322, distance: 107.6
click at [1007, 322] on ul "Which form is better for a private chemicals company with an HQ in [GEOGRAPHIC_…" at bounding box center [1197, 343] width 380 height 256
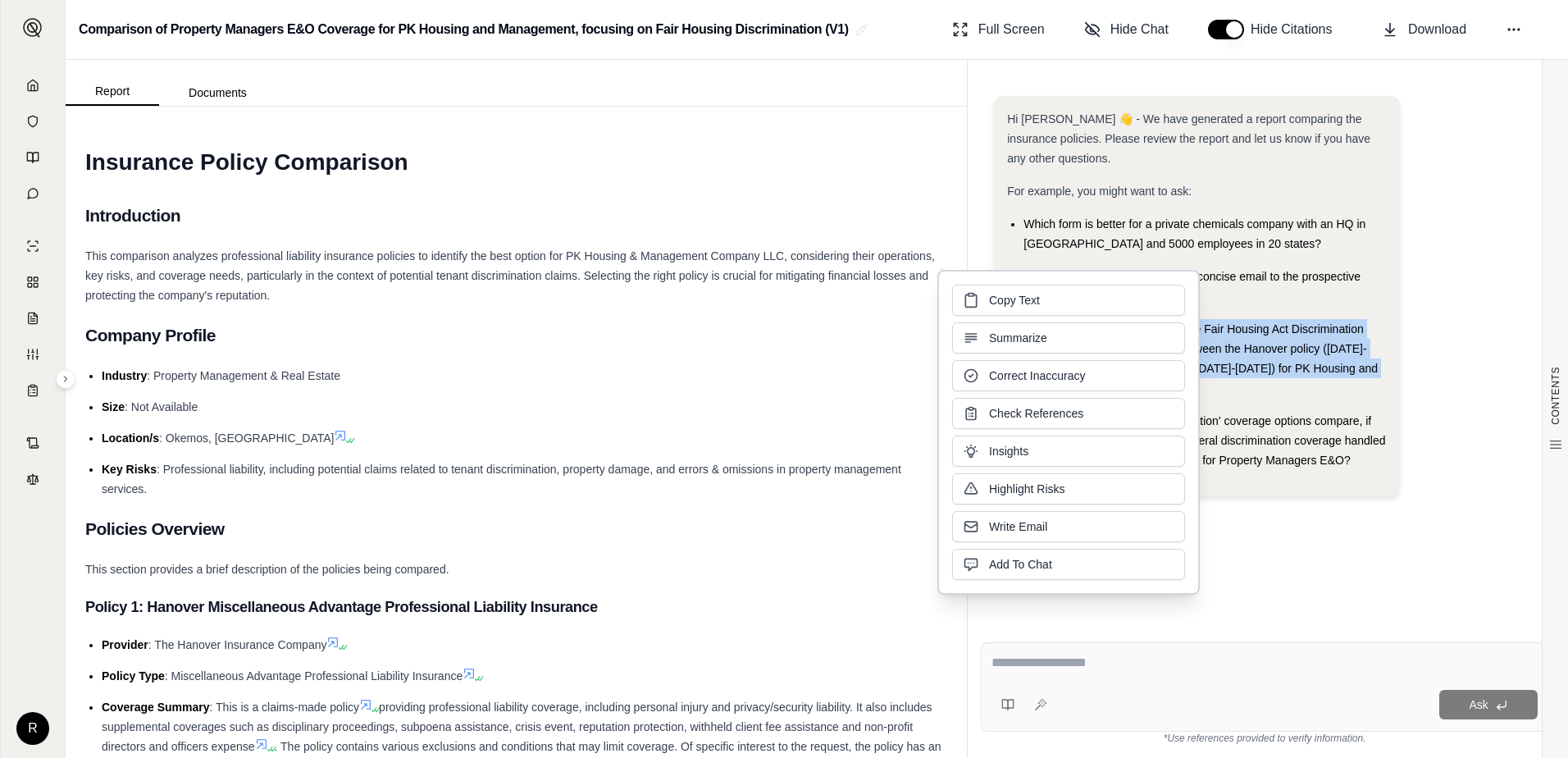
copy span "What are the key differences in the Fair Housing Act Discrimination Liability l…"
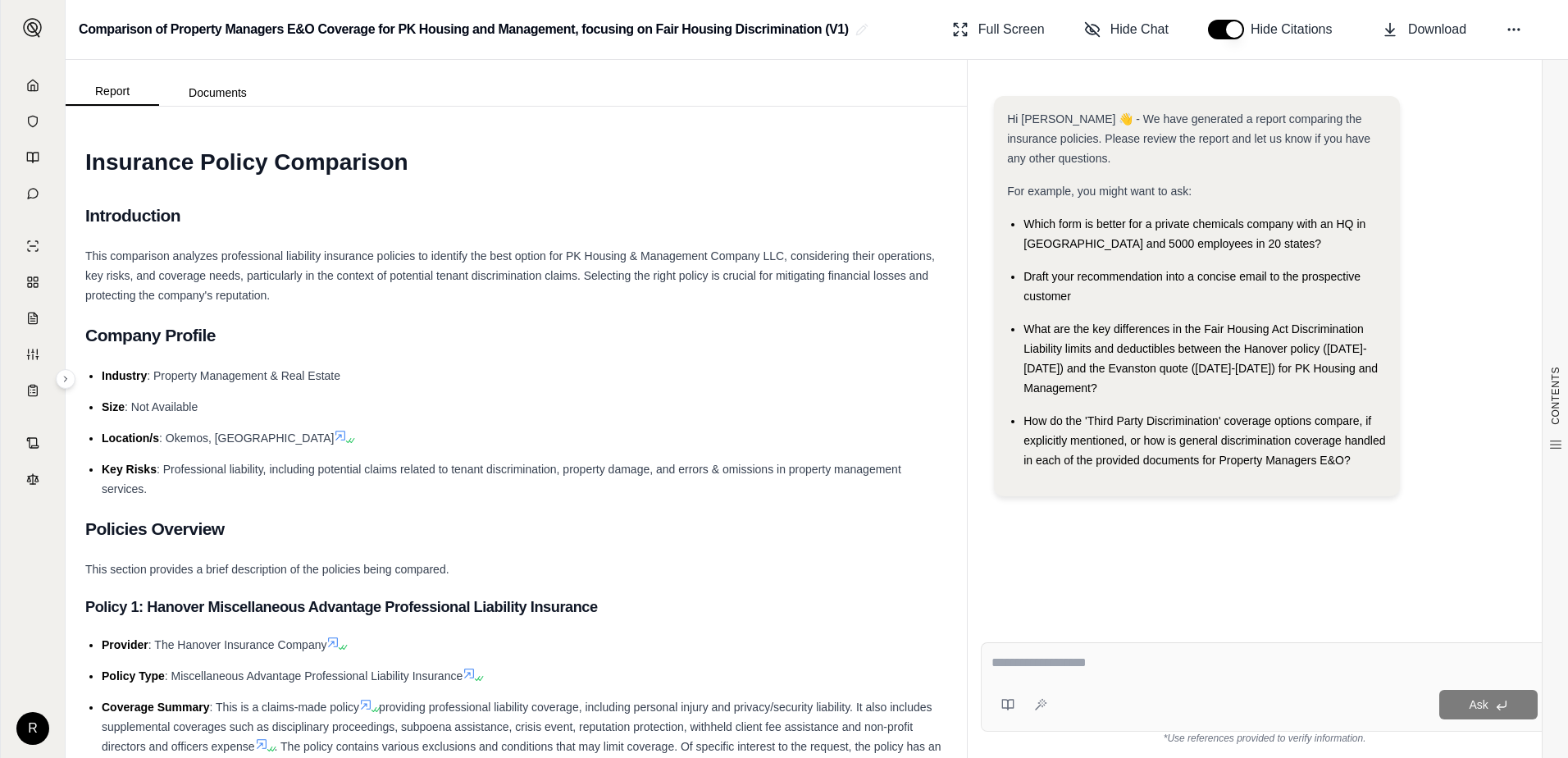
click at [1109, 674] on div at bounding box center [1264, 666] width 546 height 25
click at [1052, 668] on textarea at bounding box center [1264, 663] width 546 height 20
paste textarea "**********"
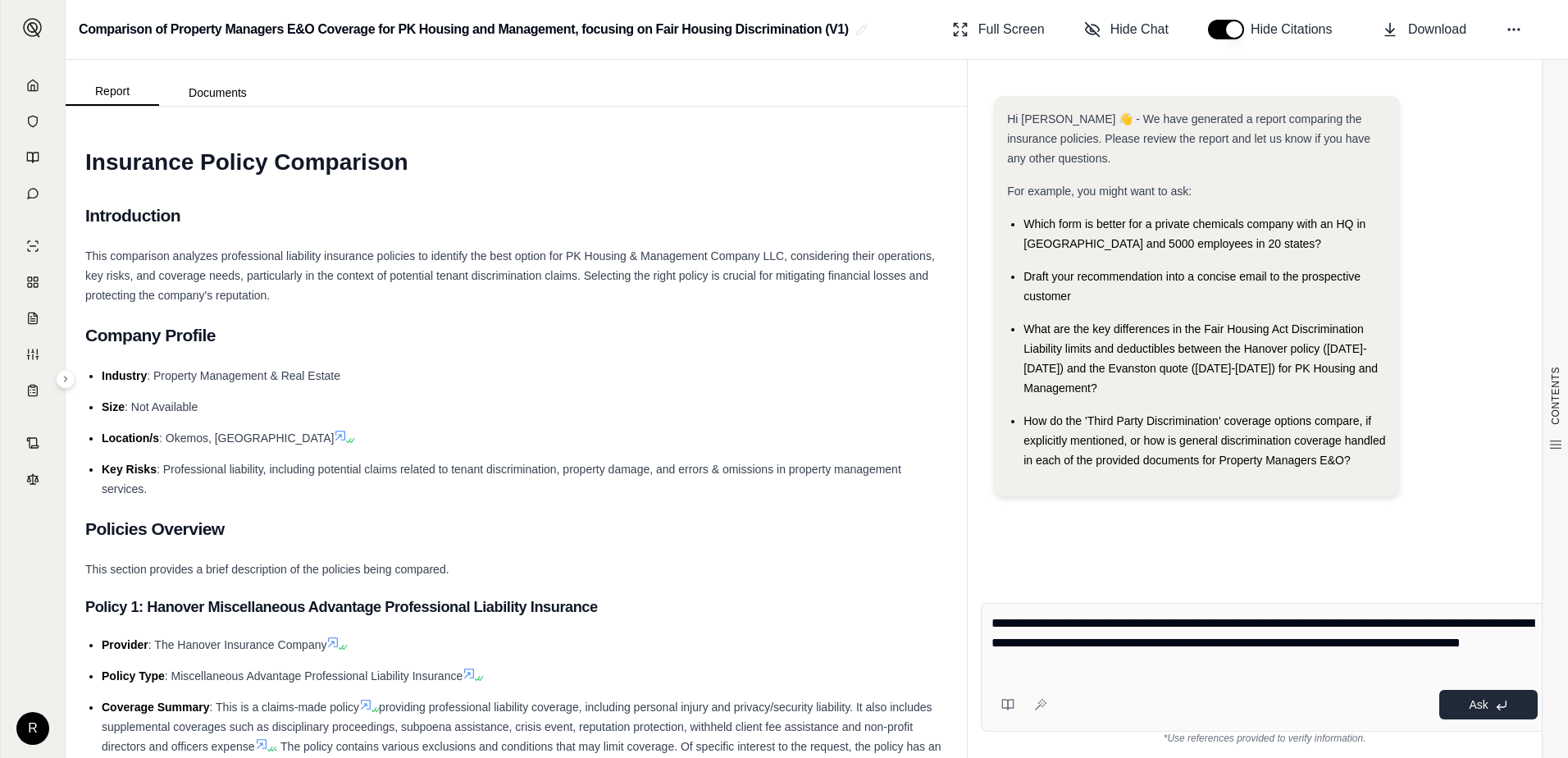
type textarea "**********"
click at [1503, 705] on icon at bounding box center [1502, 706] width 13 height 13
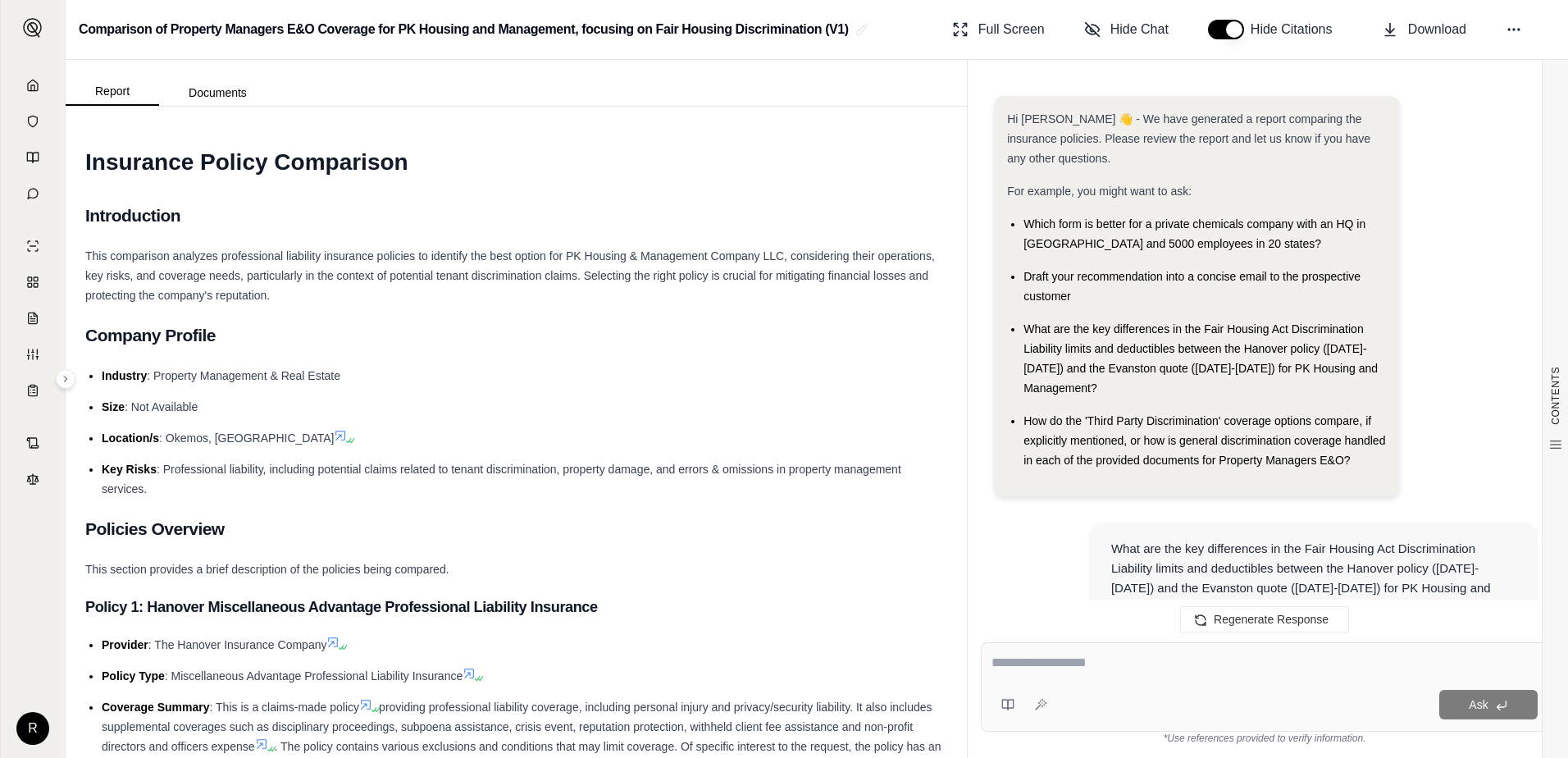
scroll to position [1234, 0]
